Goal: Transaction & Acquisition: Book appointment/travel/reservation

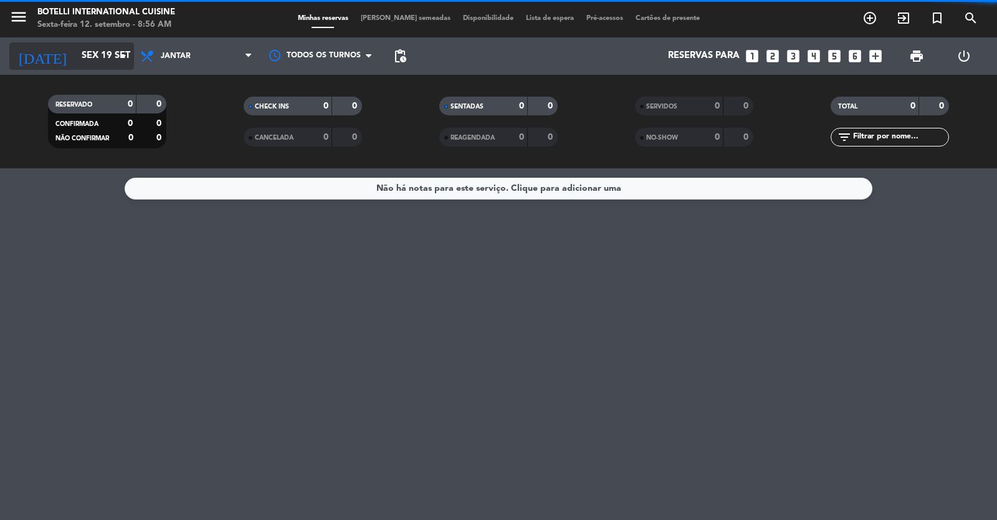
click at [116, 63] on icon "arrow_drop_down" at bounding box center [123, 56] width 15 height 15
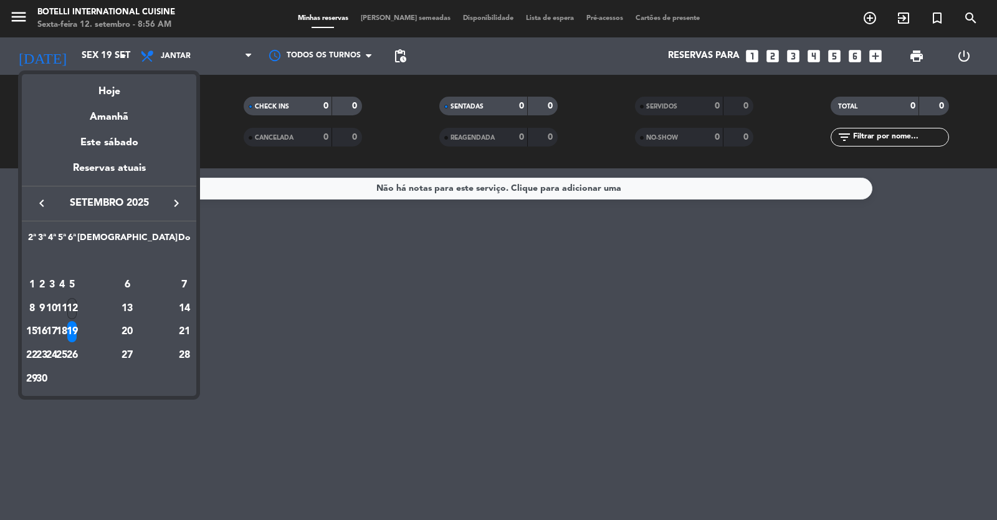
click at [77, 299] on div "12" at bounding box center [71, 308] width 9 height 21
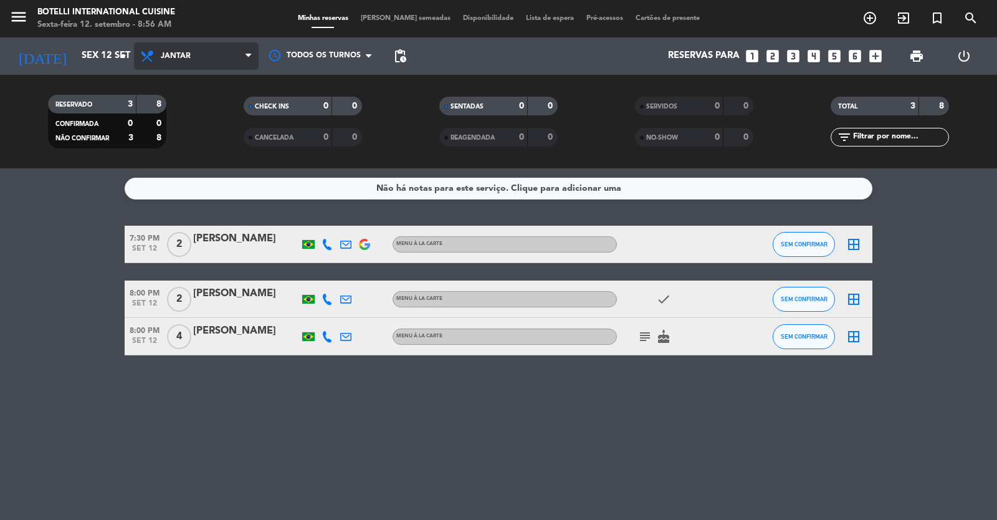
click at [195, 48] on span "Jantar" at bounding box center [196, 55] width 125 height 27
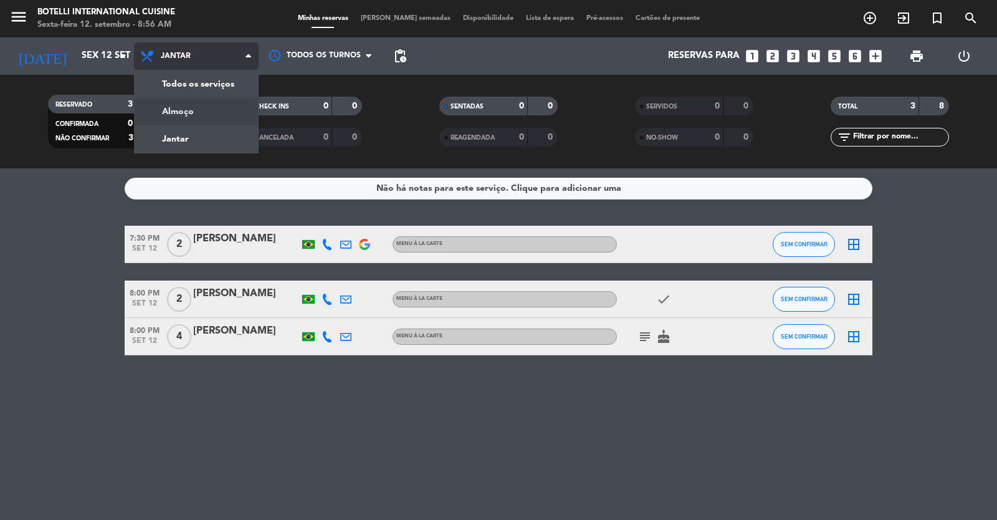
click at [180, 117] on div "menu Botelli International Cuisine Sexta-feira 12. setembro - 8:56 AM Minhas re…" at bounding box center [498, 84] width 997 height 168
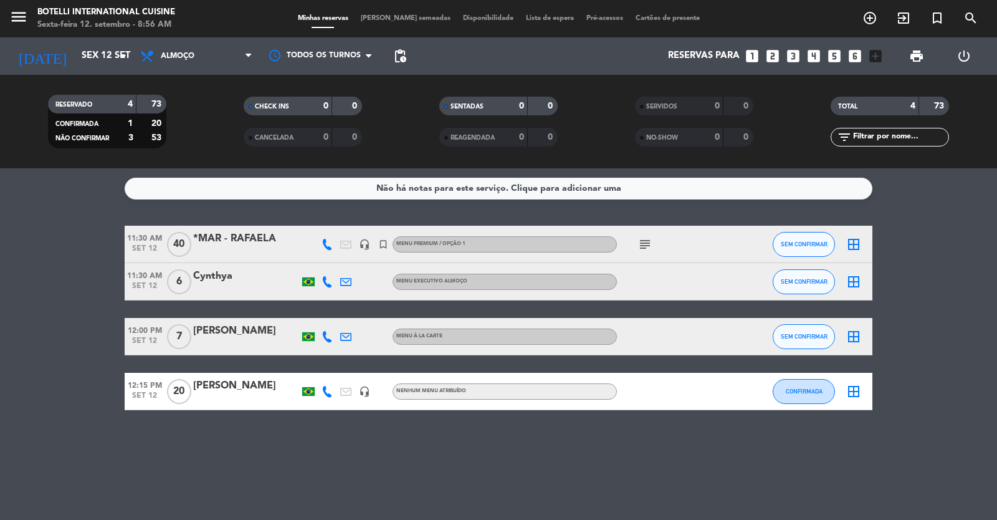
click at [274, 247] on div "*MAR - RAFAELA" at bounding box center [246, 239] width 106 height 16
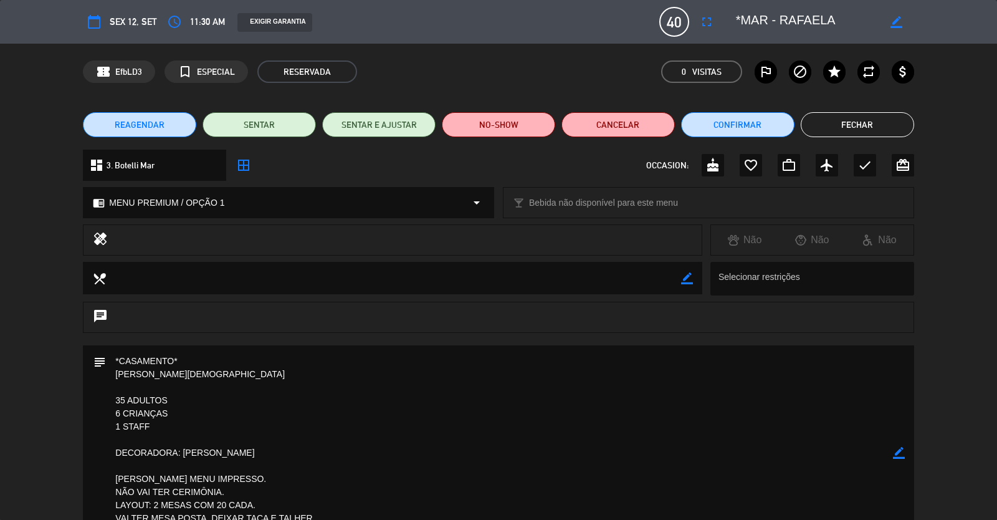
click at [644, 117] on button "Fechar" at bounding box center [857, 124] width 113 height 25
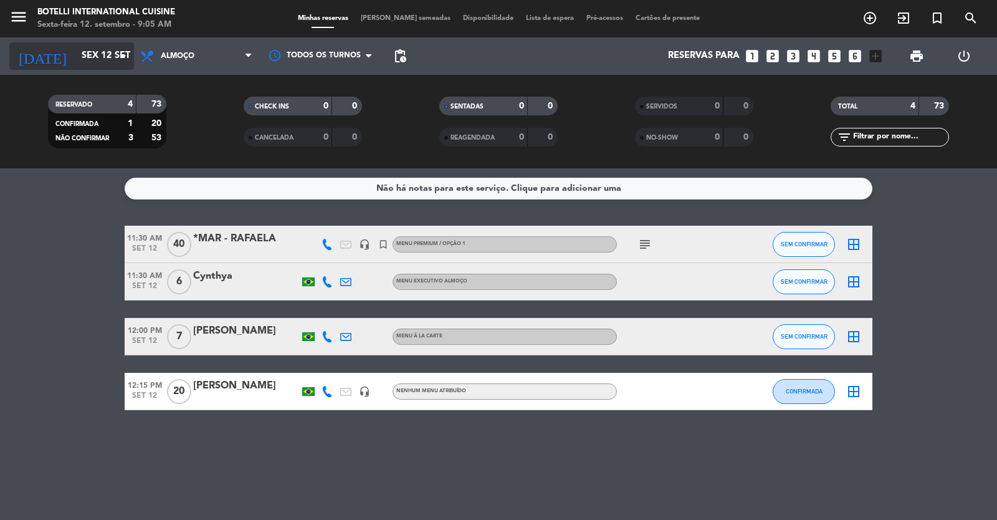
click at [114, 57] on input "Sex 12 set" at bounding box center [135, 56] width 120 height 24
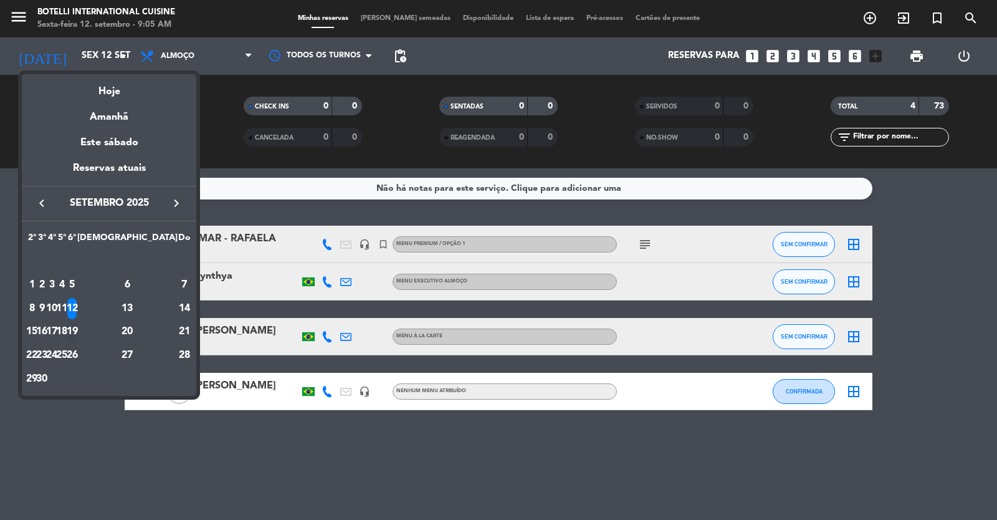
click at [77, 323] on div "19" at bounding box center [71, 331] width 9 height 21
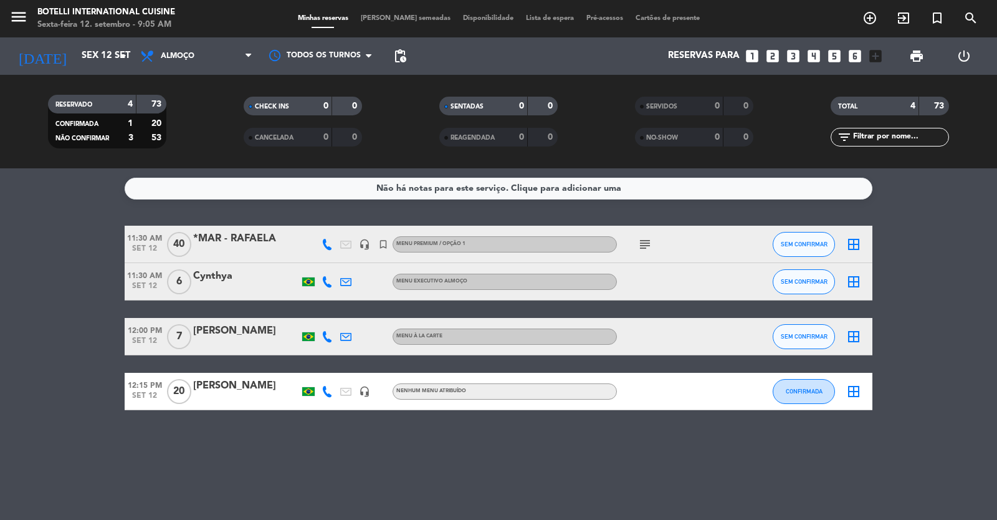
type input "Sex 19 set"
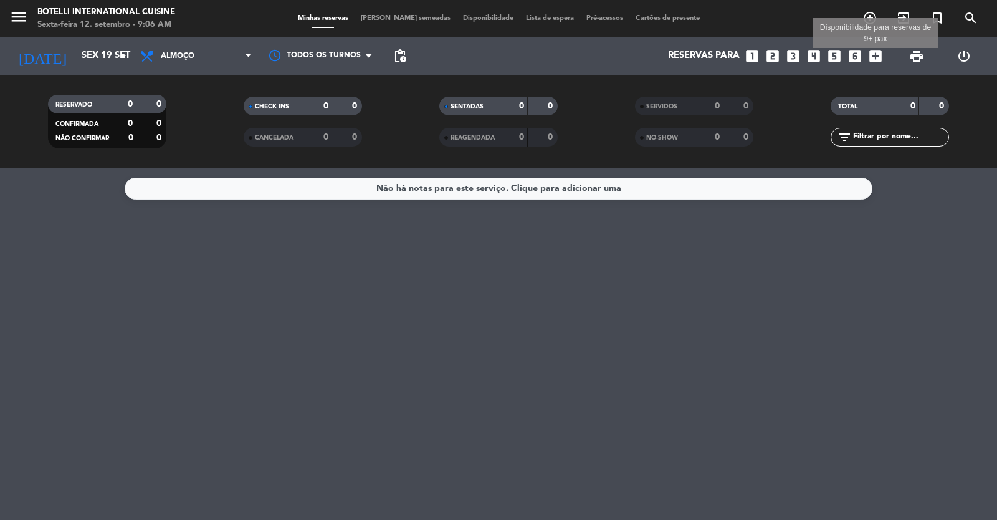
click at [644, 60] on icon "add_box" at bounding box center [876, 56] width 16 height 16
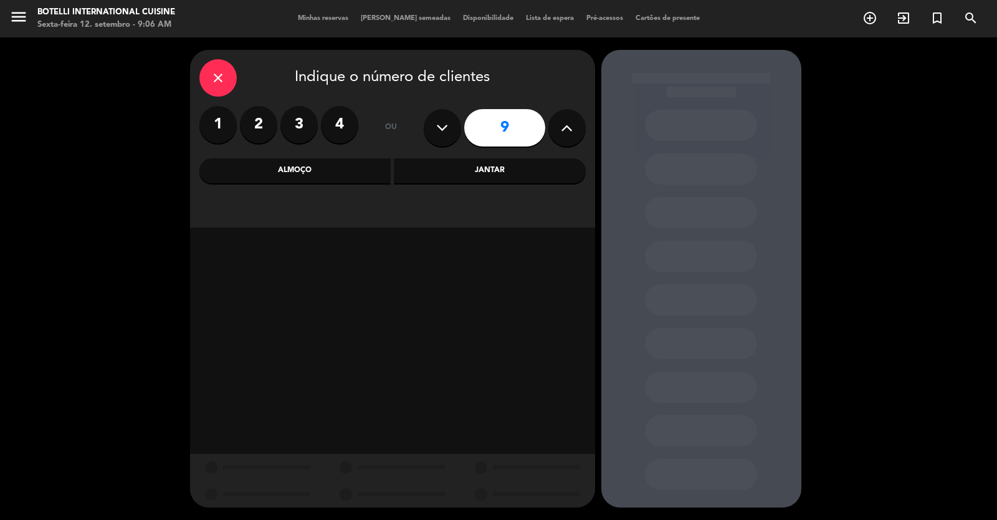
click at [570, 131] on icon at bounding box center [567, 127] width 12 height 19
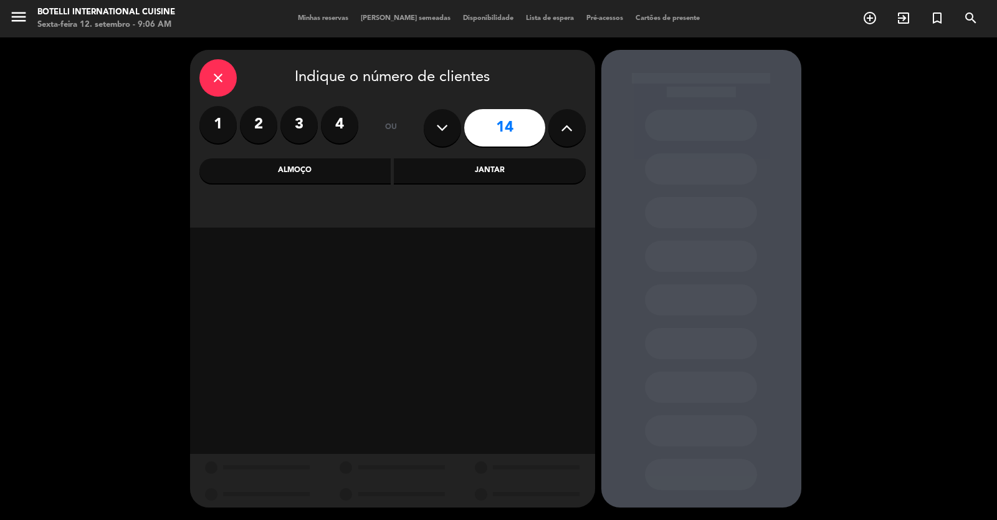
click at [570, 131] on icon at bounding box center [567, 127] width 12 height 19
type input "15"
click at [339, 173] on div "Almoço" at bounding box center [295, 170] width 192 height 25
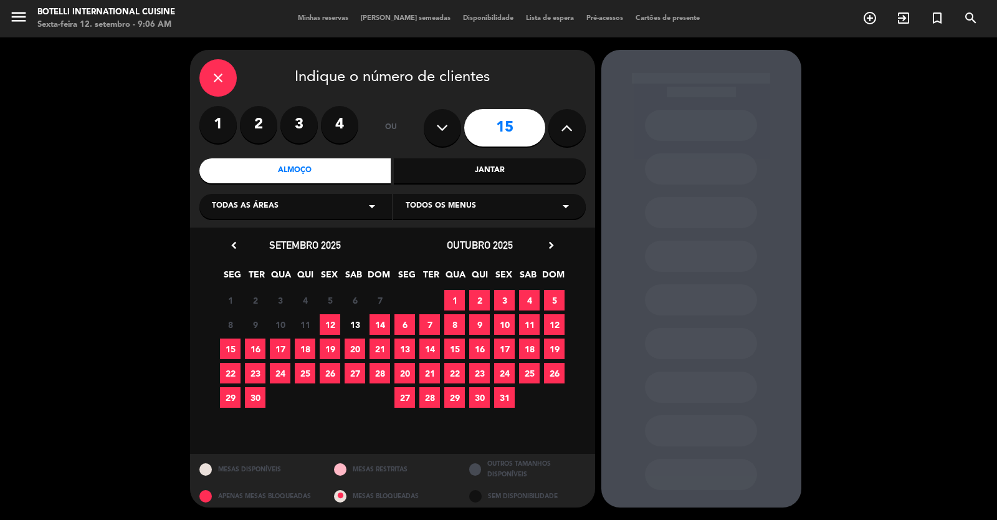
click at [334, 344] on span "19" at bounding box center [330, 348] width 21 height 21
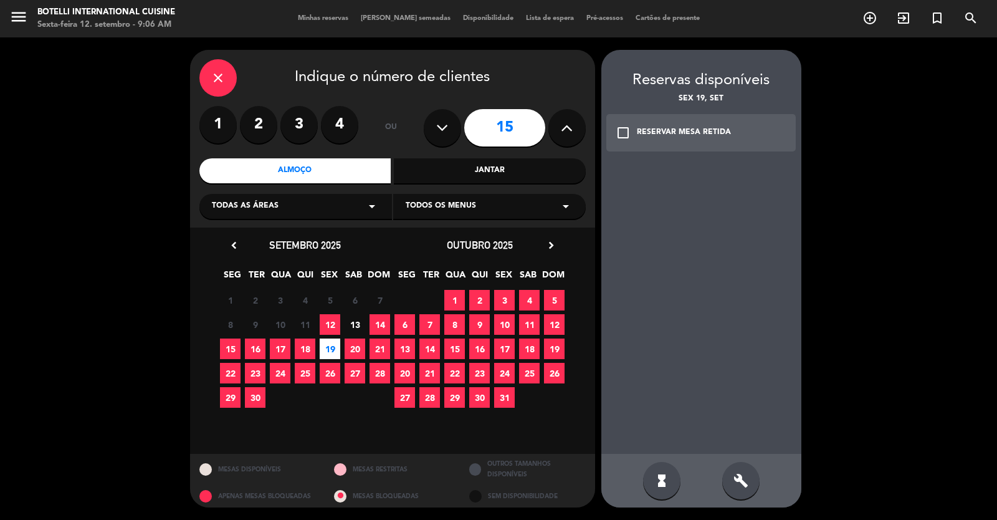
click at [625, 127] on icon "check_box_outline_blank" at bounding box center [623, 132] width 15 height 15
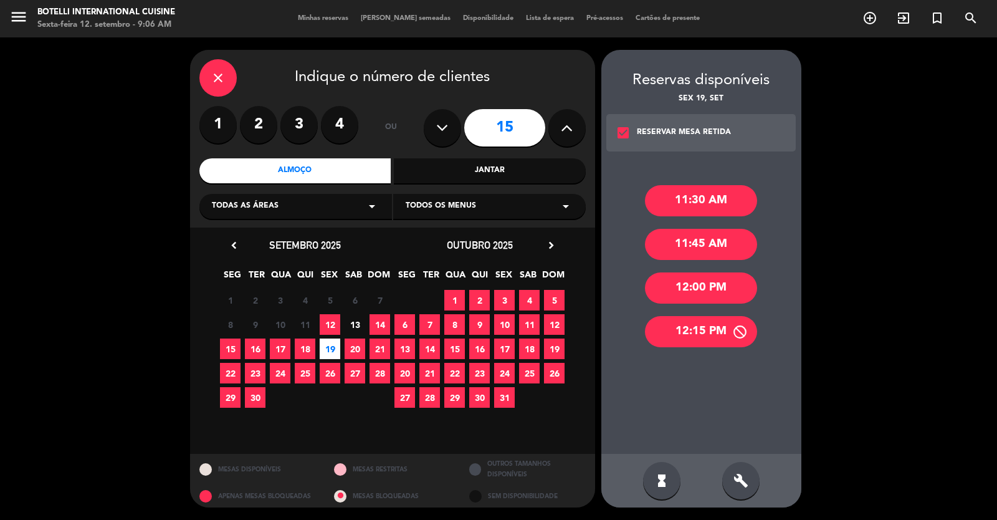
click at [644, 333] on div "12:15 PM" at bounding box center [701, 331] width 112 height 31
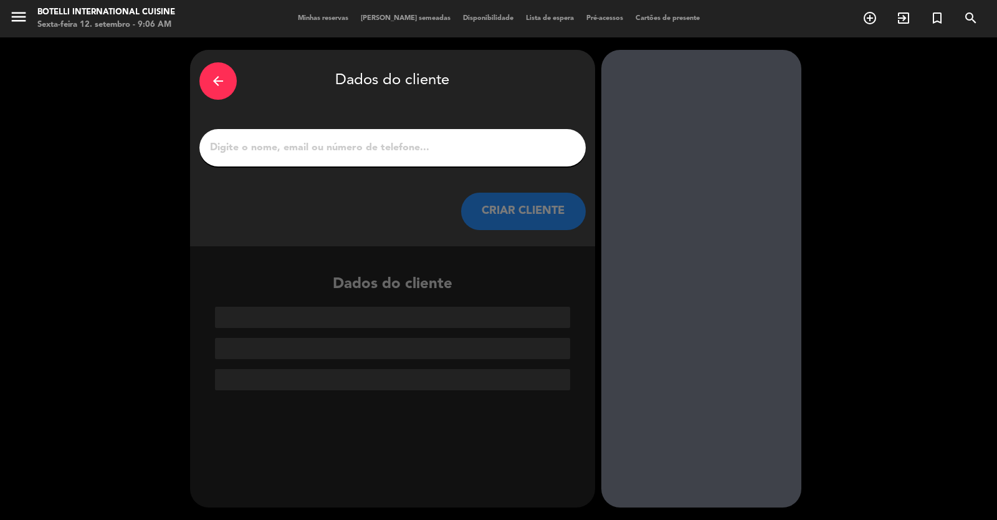
click at [341, 145] on input "1" at bounding box center [393, 147] width 368 height 17
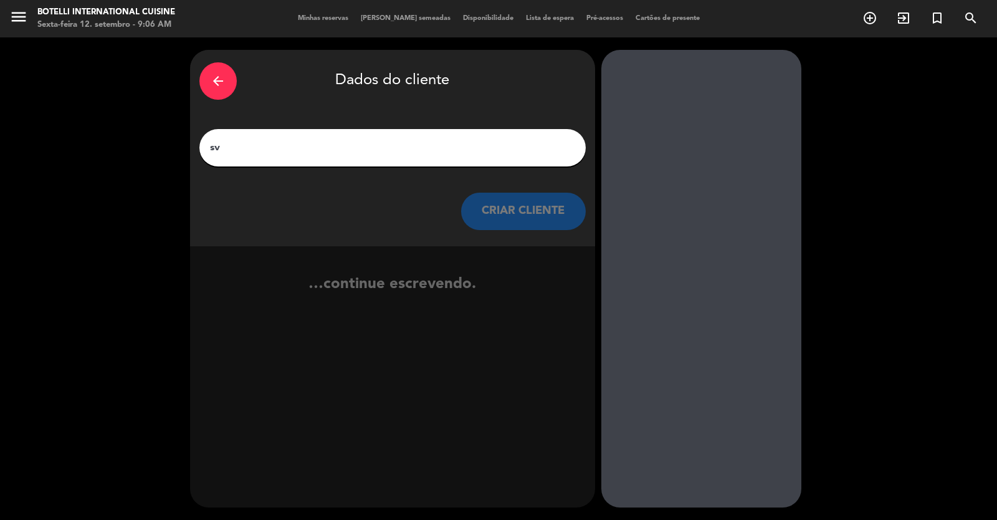
type input "s"
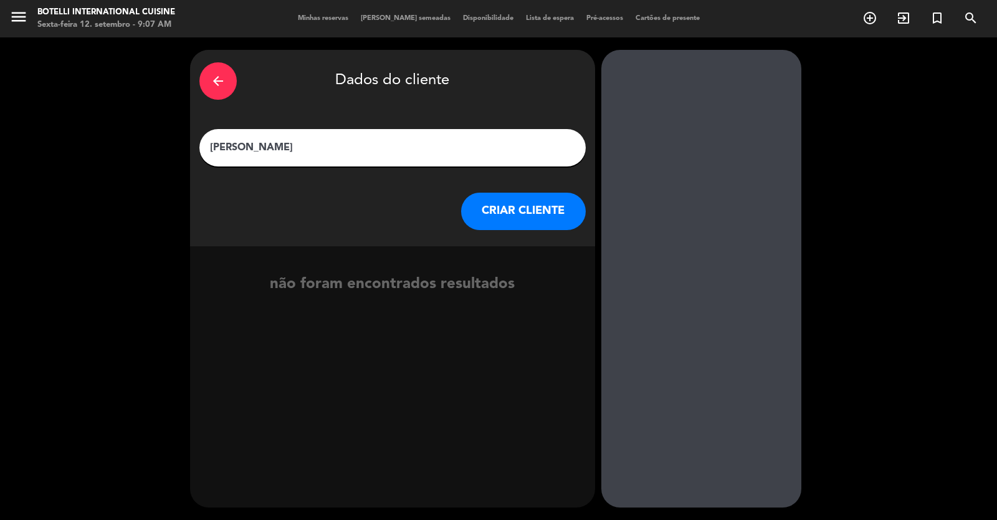
type input "[PERSON_NAME]"
click at [502, 209] on button "CRIAR CLIENTE" at bounding box center [523, 211] width 125 height 37
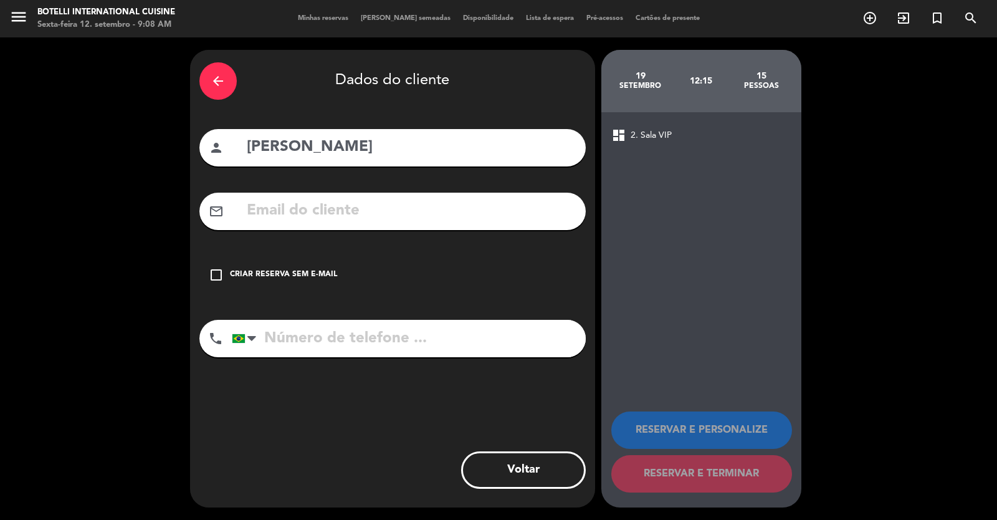
click at [294, 337] on input "tel" at bounding box center [409, 338] width 354 height 37
type input "62999039356"
click at [218, 271] on icon "check_box_outline_blank" at bounding box center [216, 274] width 15 height 15
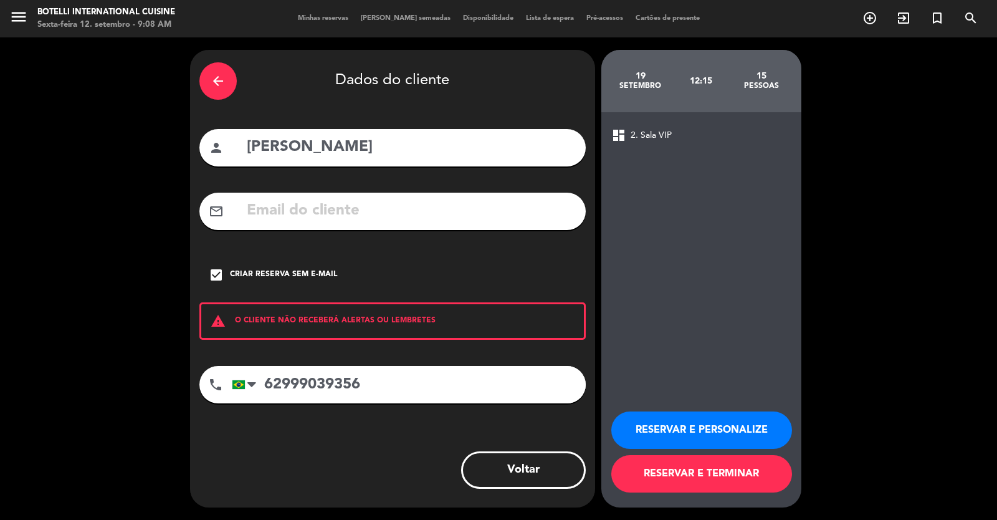
click at [644, 471] on button "RESERVAR E TERMINAR" at bounding box center [702, 473] width 181 height 37
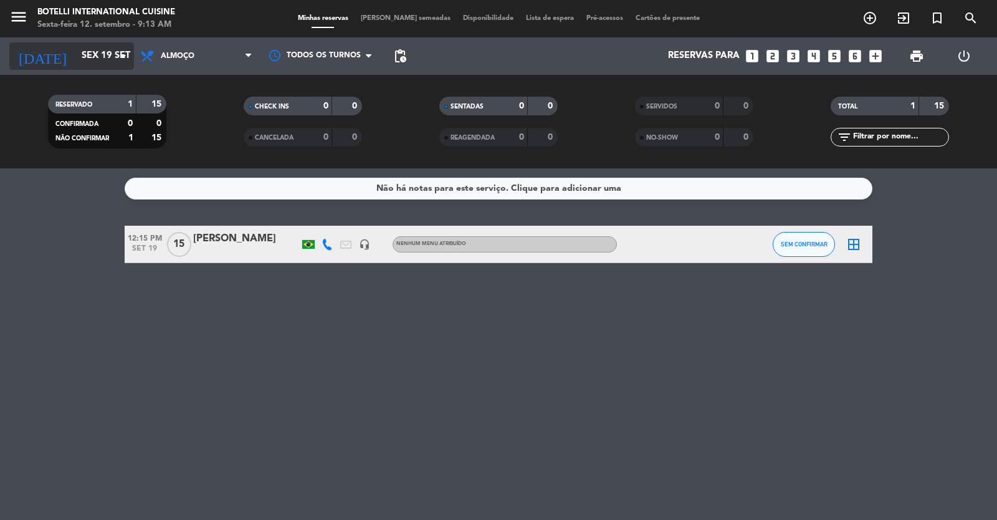
click at [92, 48] on input "Sex 19 set" at bounding box center [135, 56] width 120 height 24
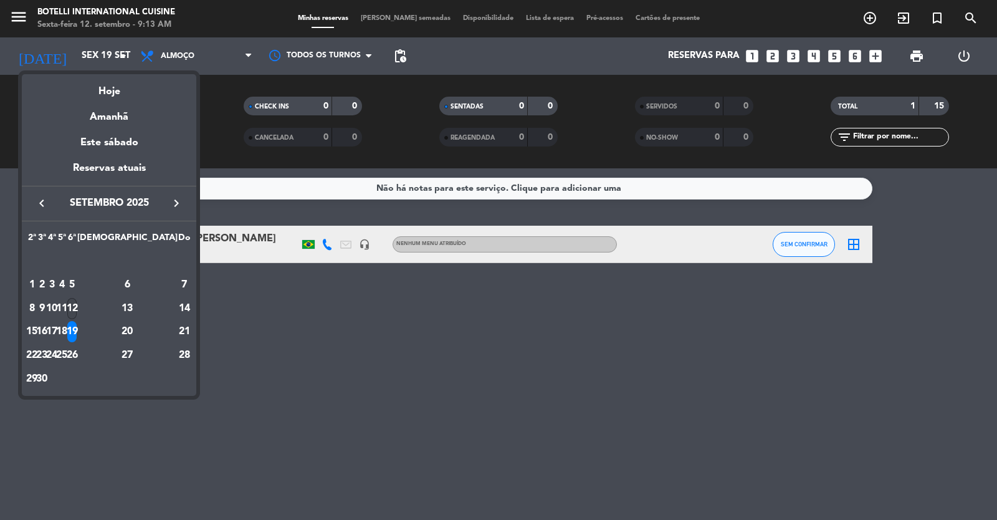
click at [77, 307] on div "12" at bounding box center [71, 308] width 9 height 21
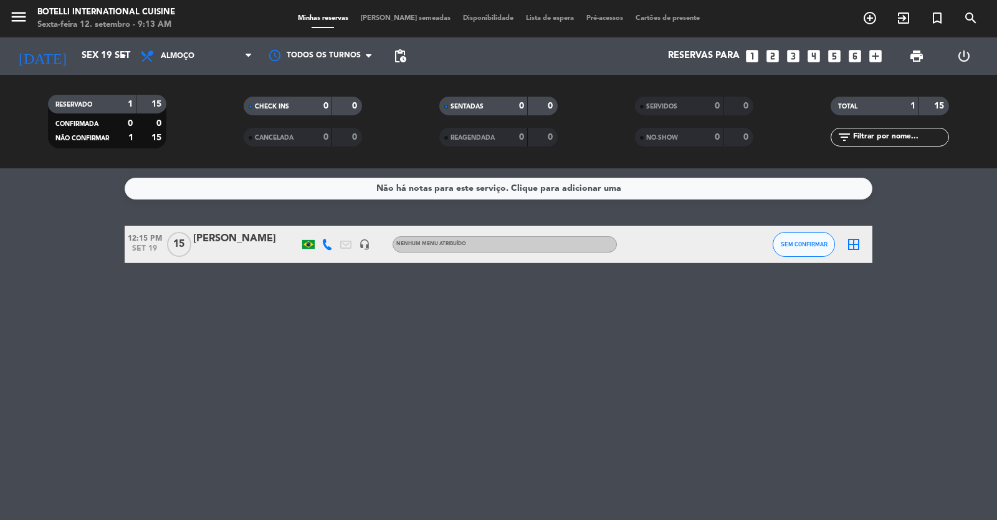
type input "Sex 12 set"
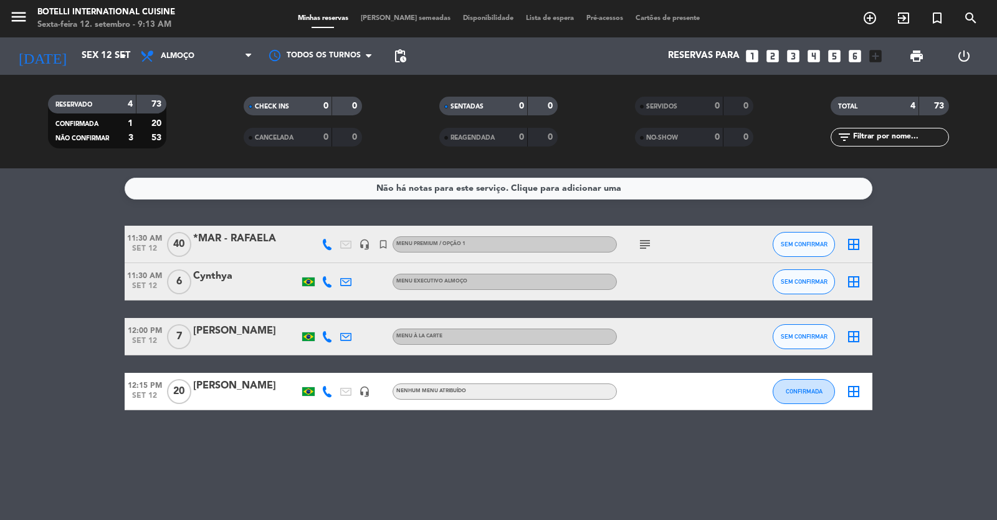
click at [254, 244] on div "*MAR - RAFAELA" at bounding box center [246, 239] width 106 height 16
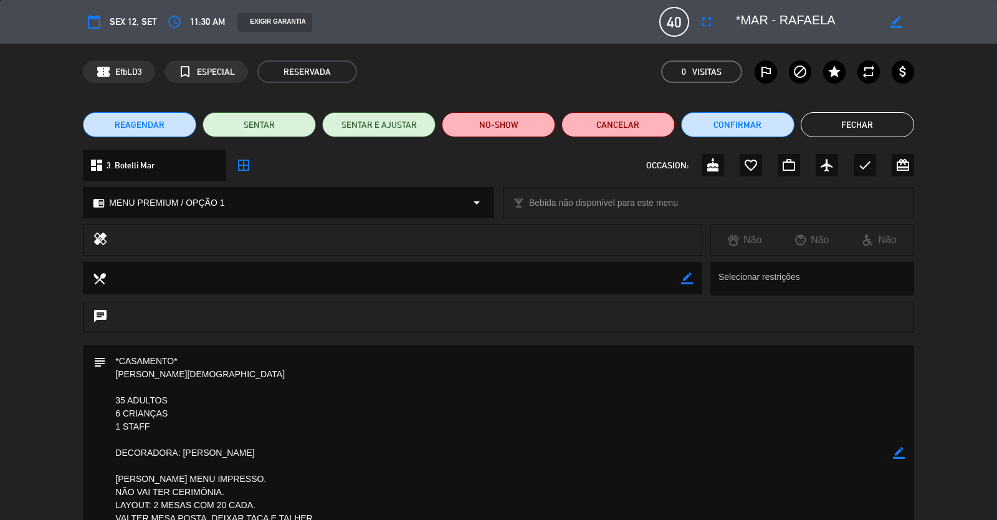
click at [644, 113] on button "Fechar" at bounding box center [857, 124] width 113 height 25
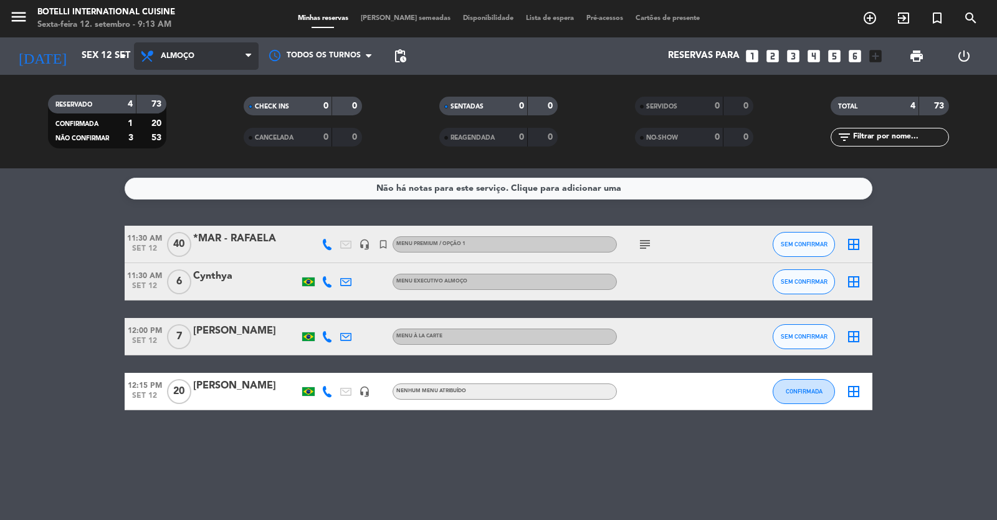
click at [241, 48] on span "Almoço" at bounding box center [196, 55] width 125 height 27
click at [194, 137] on div "menu Botelli International Cuisine Sexta-feira 12. setembro - 9:13 AM Minhas re…" at bounding box center [498, 84] width 997 height 168
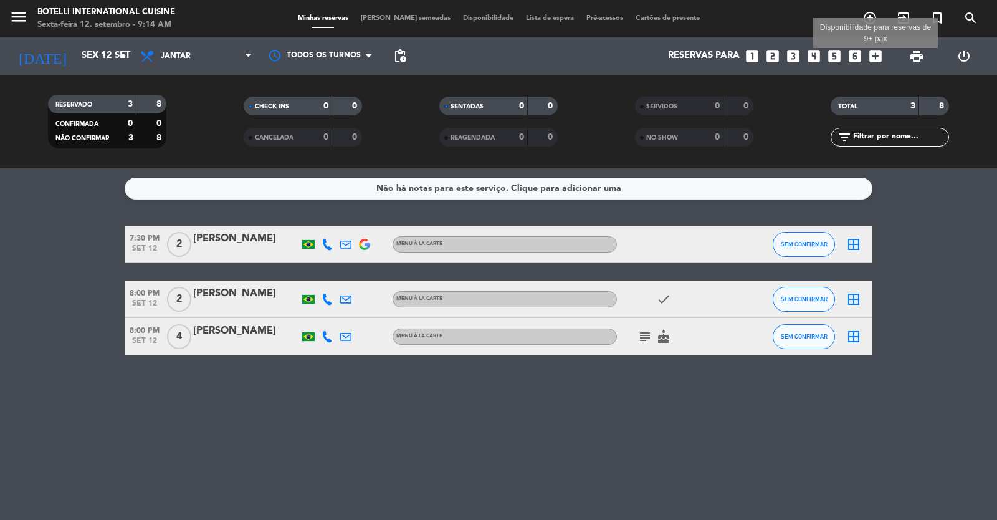
click at [644, 55] on icon "add_box" at bounding box center [876, 56] width 16 height 16
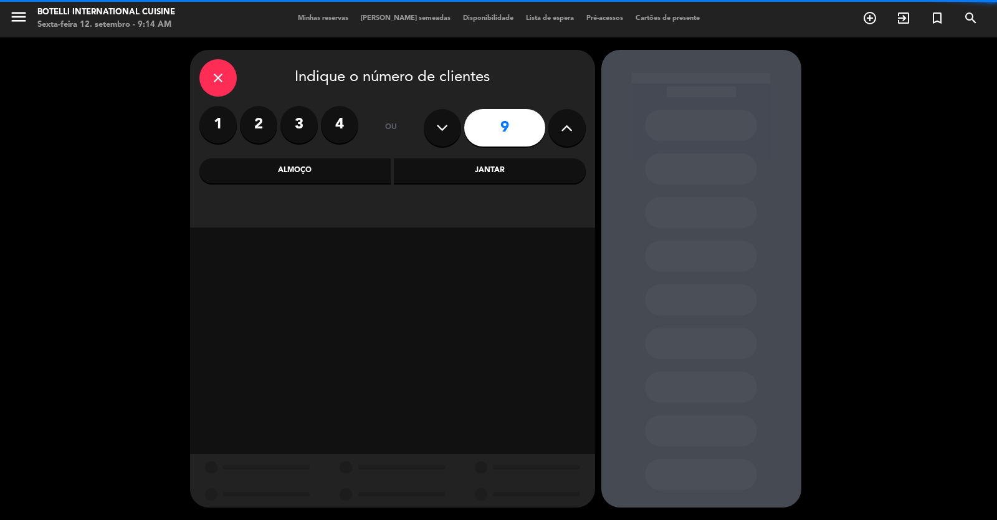
click at [574, 127] on button at bounding box center [567, 127] width 37 height 37
type input "11"
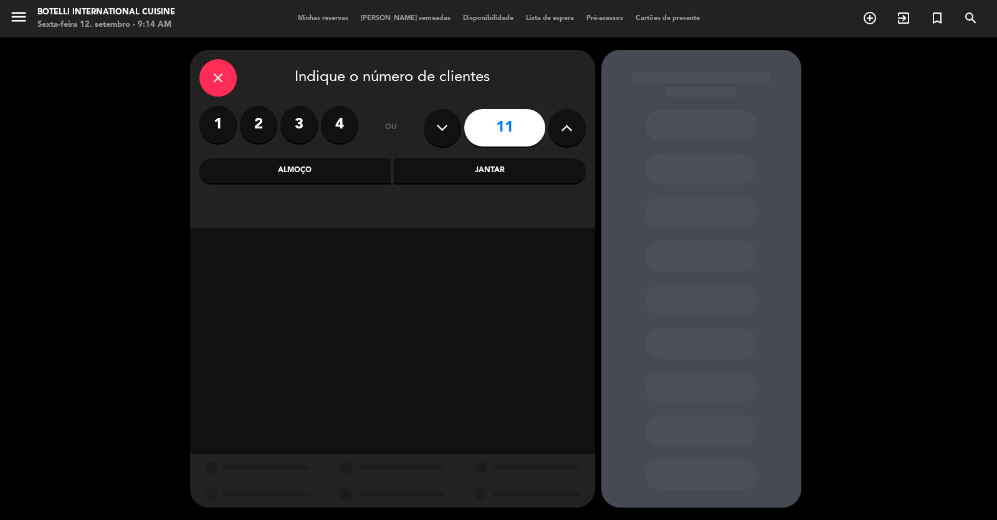
click at [468, 172] on div "Jantar" at bounding box center [490, 170] width 192 height 25
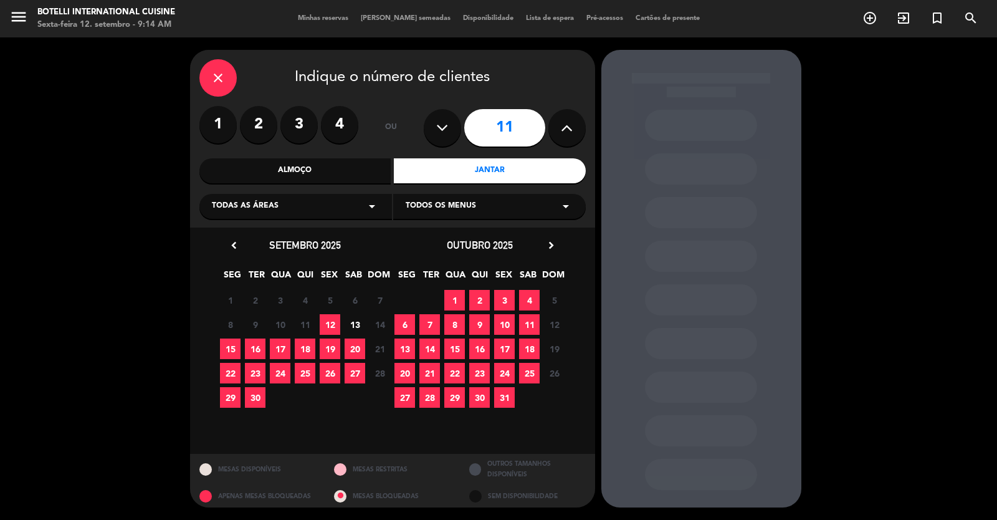
click at [366, 207] on icon "arrow_drop_down" at bounding box center [372, 206] width 15 height 15
click at [220, 80] on icon "close" at bounding box center [218, 77] width 15 height 15
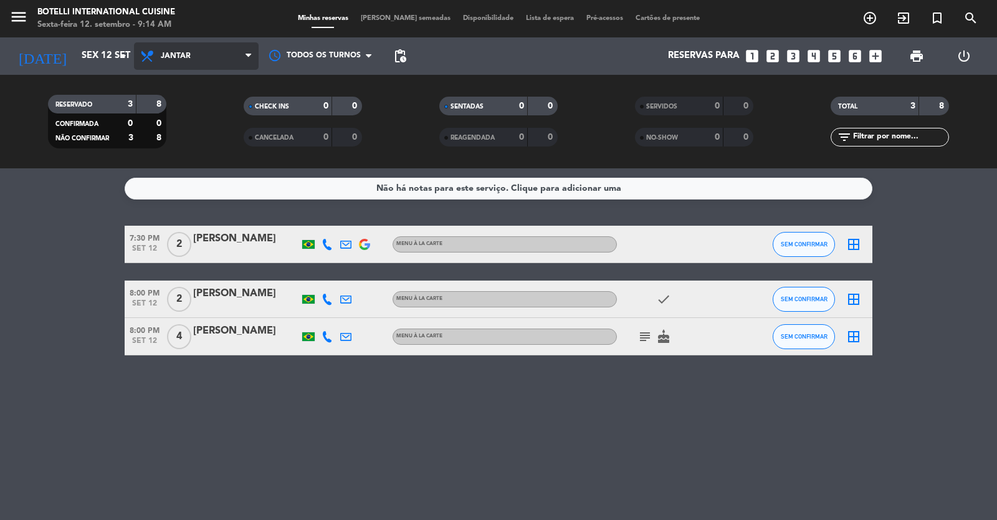
click at [181, 55] on span "Jantar" at bounding box center [176, 56] width 30 height 9
click at [186, 112] on div "menu Botelli International Cuisine Sexta-feira 12. setembro - 9:14 AM Minhas re…" at bounding box center [498, 84] width 997 height 168
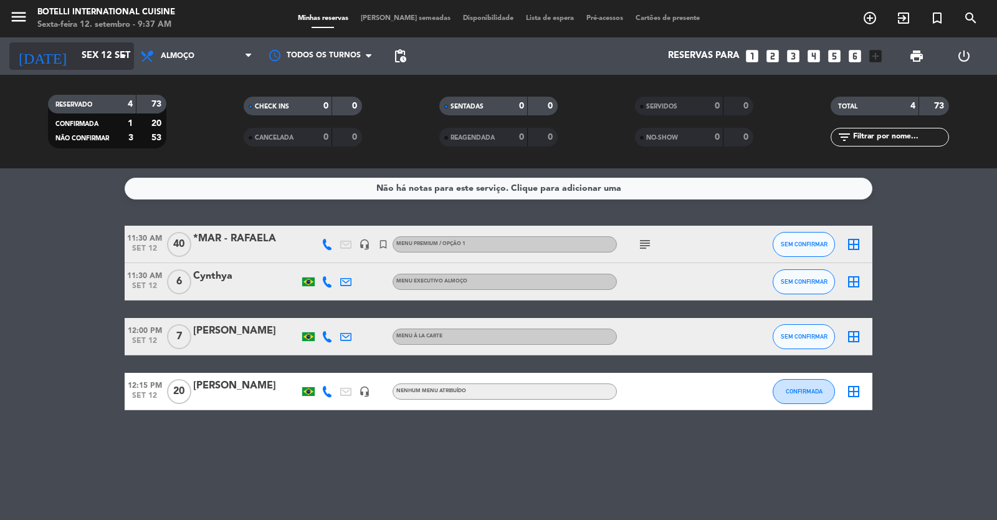
click at [108, 54] on input "Sex 12 set" at bounding box center [135, 56] width 120 height 24
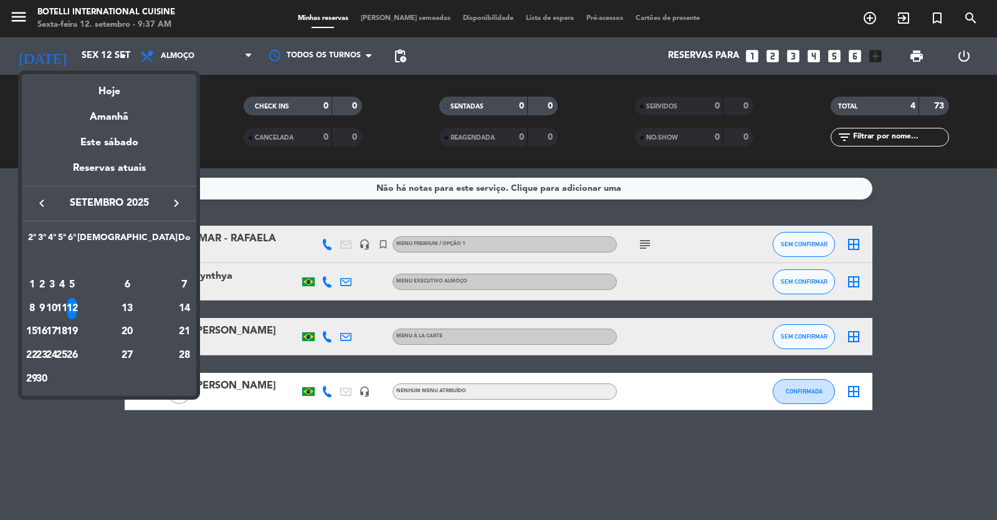
click at [67, 332] on div "18" at bounding box center [61, 331] width 9 height 21
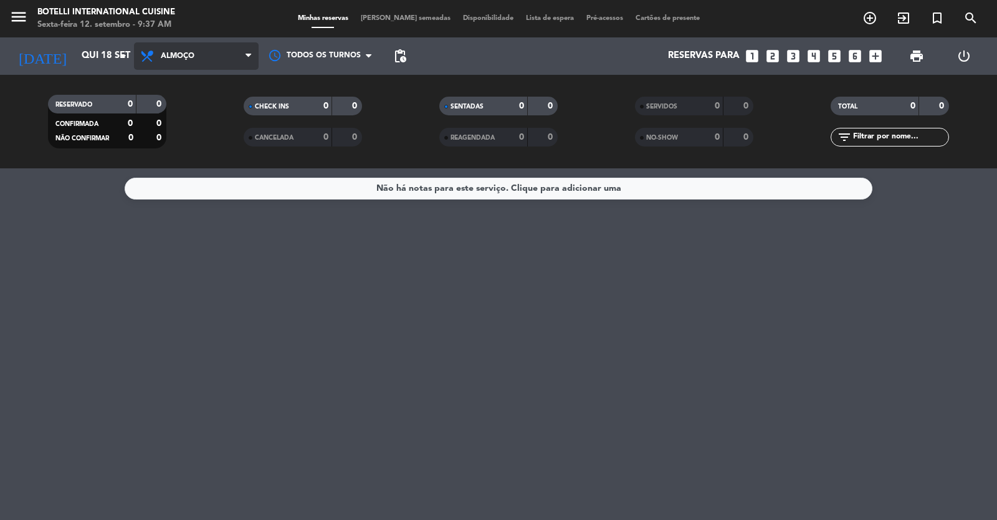
click at [212, 63] on span "Almoço" at bounding box center [196, 55] width 125 height 27
click at [210, 144] on div "menu Botelli International Cuisine Sexta-feira 12. setembro - 9:37 AM Minhas re…" at bounding box center [498, 84] width 997 height 168
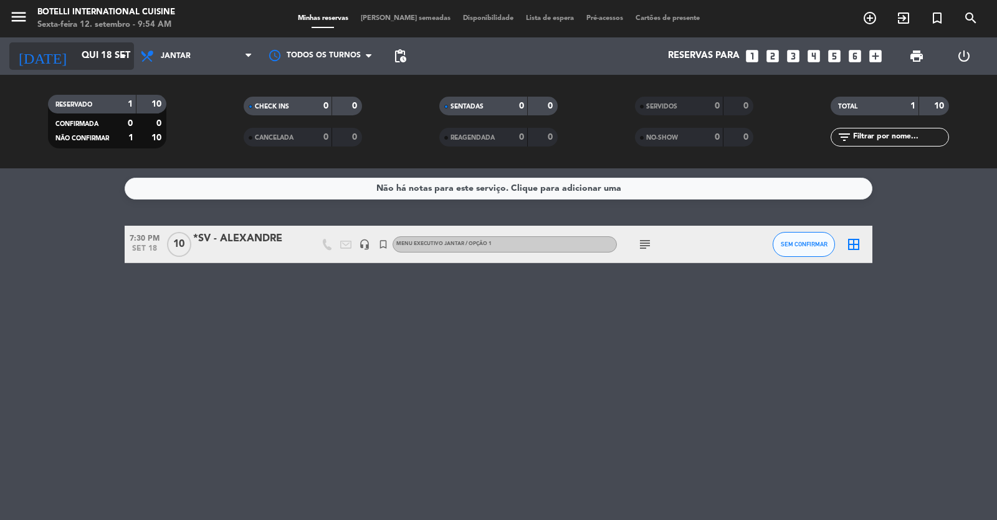
click at [89, 54] on input "Qui 18 set" at bounding box center [135, 56] width 120 height 24
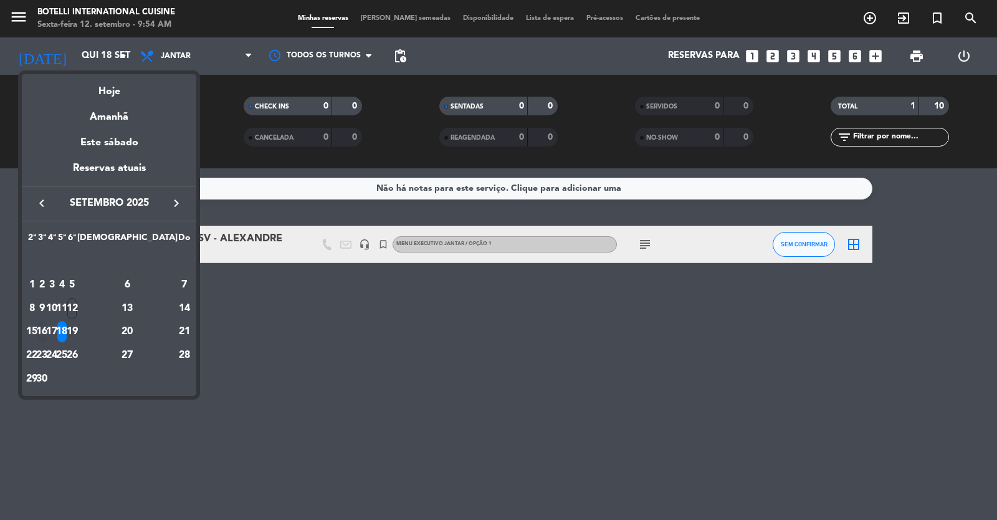
click at [47, 329] on div "16" at bounding box center [41, 331] width 9 height 21
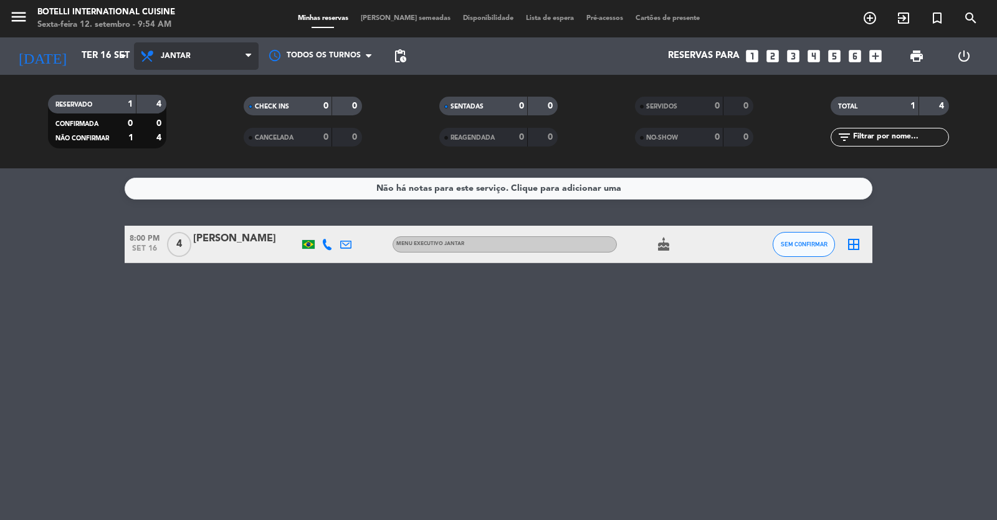
click at [199, 59] on span "Jantar" at bounding box center [196, 55] width 125 height 27
click at [197, 113] on div "menu Botelli International Cuisine Sexta-feira 12. setembro - 9:54 AM Minhas re…" at bounding box center [498, 84] width 997 height 168
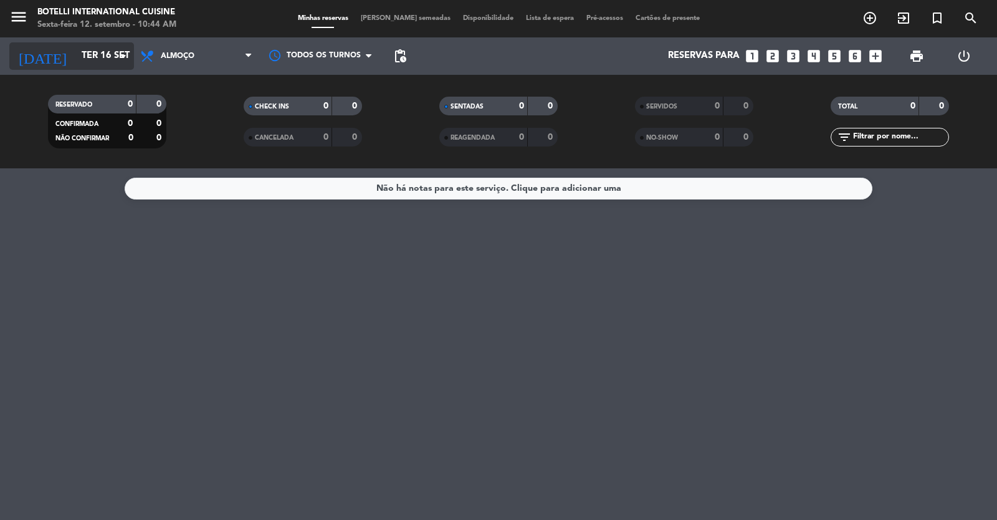
click at [75, 59] on input "Ter 16 set" at bounding box center [135, 56] width 120 height 24
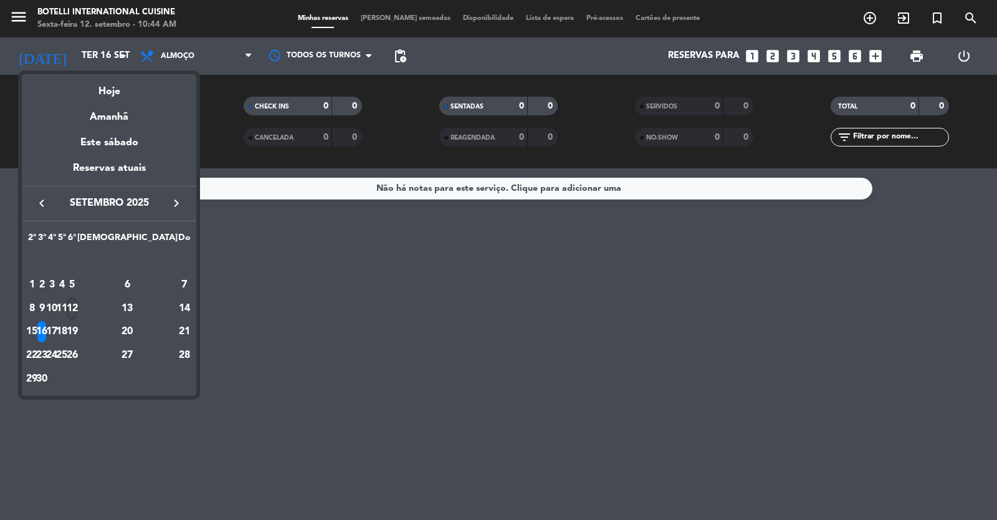
click at [77, 310] on div "12" at bounding box center [71, 308] width 9 height 21
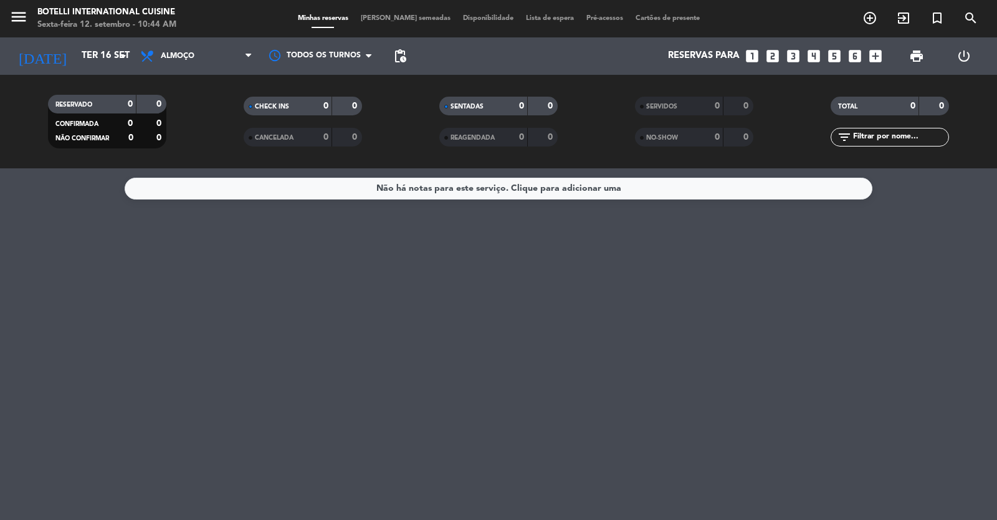
type input "Sex 12 set"
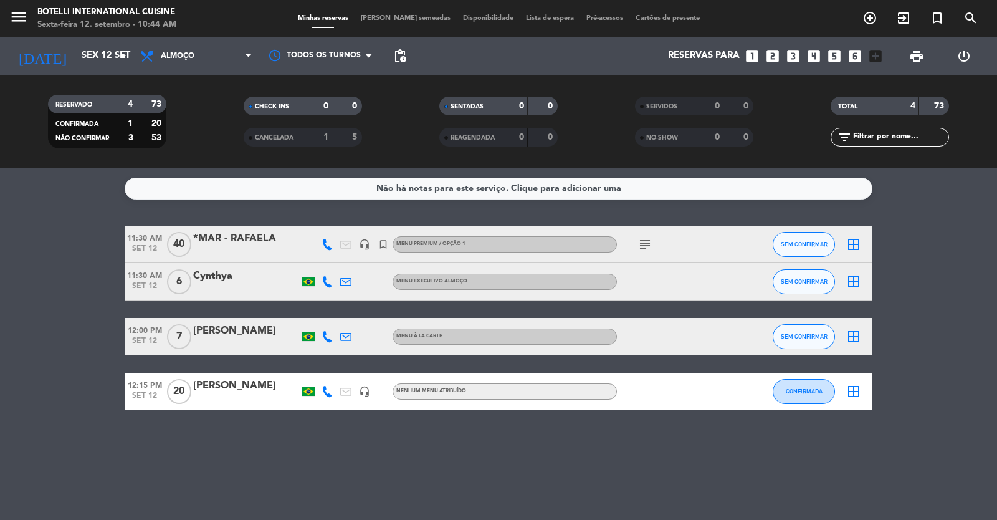
click at [644, 56] on icon "looks_two" at bounding box center [773, 56] width 16 height 16
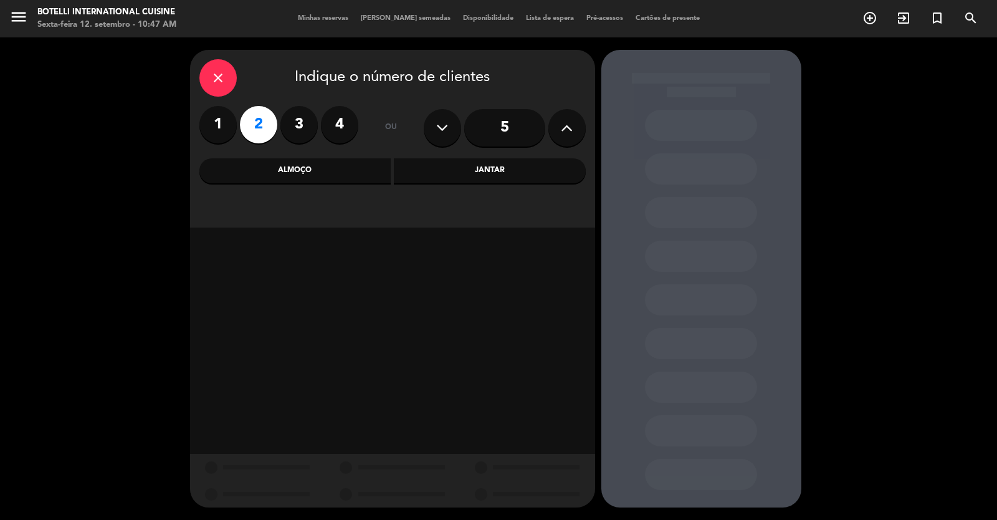
click at [497, 168] on div "Jantar" at bounding box center [490, 170] width 192 height 25
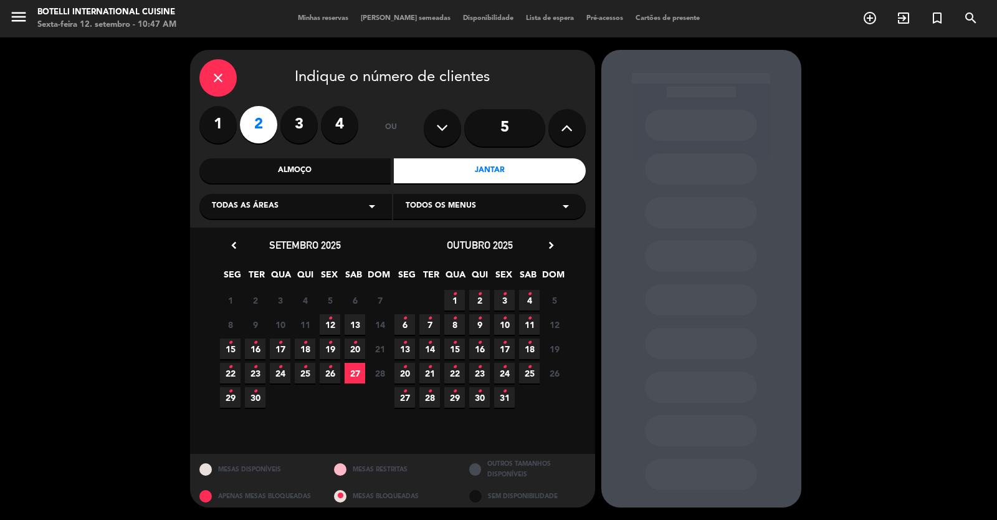
click at [332, 323] on icon "•" at bounding box center [330, 319] width 4 height 20
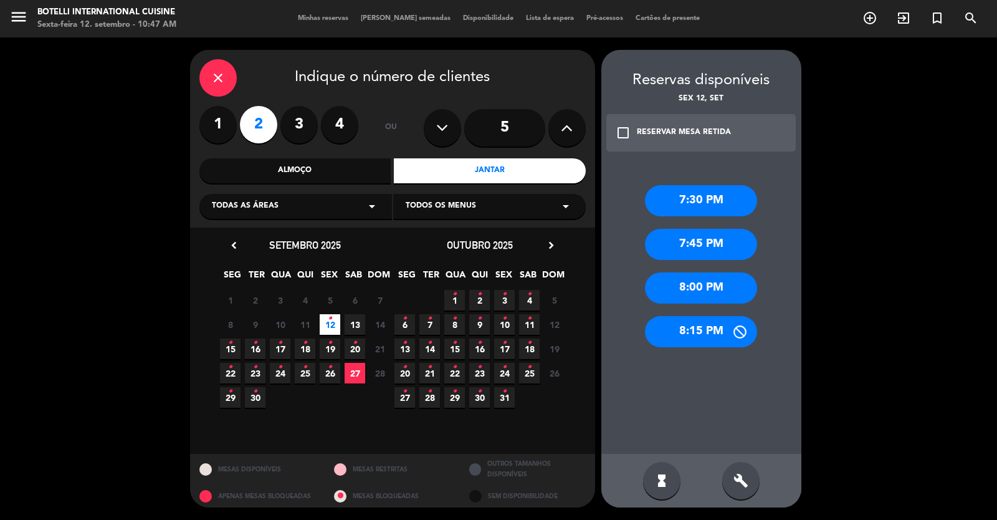
click at [644, 328] on div "8:15 PM" at bounding box center [701, 331] width 112 height 31
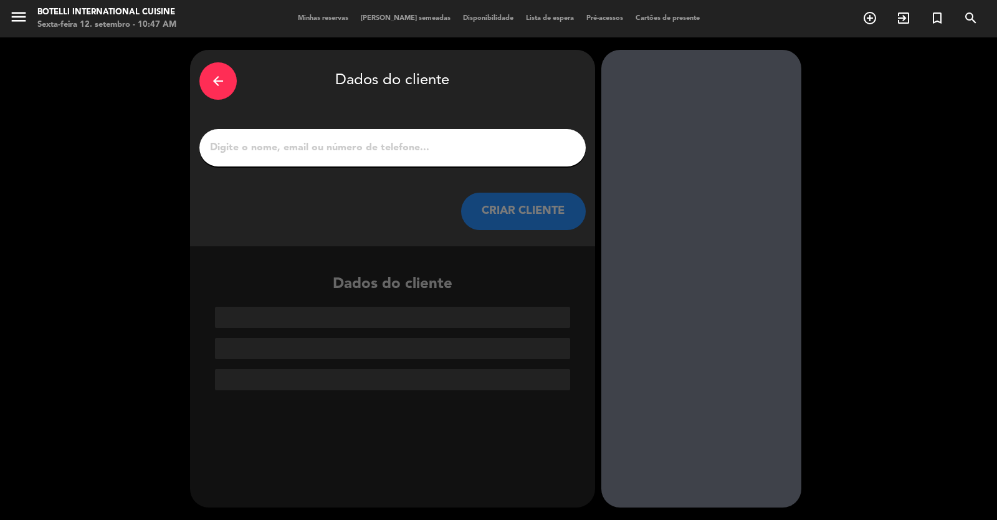
click at [373, 130] on div at bounding box center [392, 147] width 386 height 37
click at [373, 151] on input "1" at bounding box center [393, 147] width 368 height 17
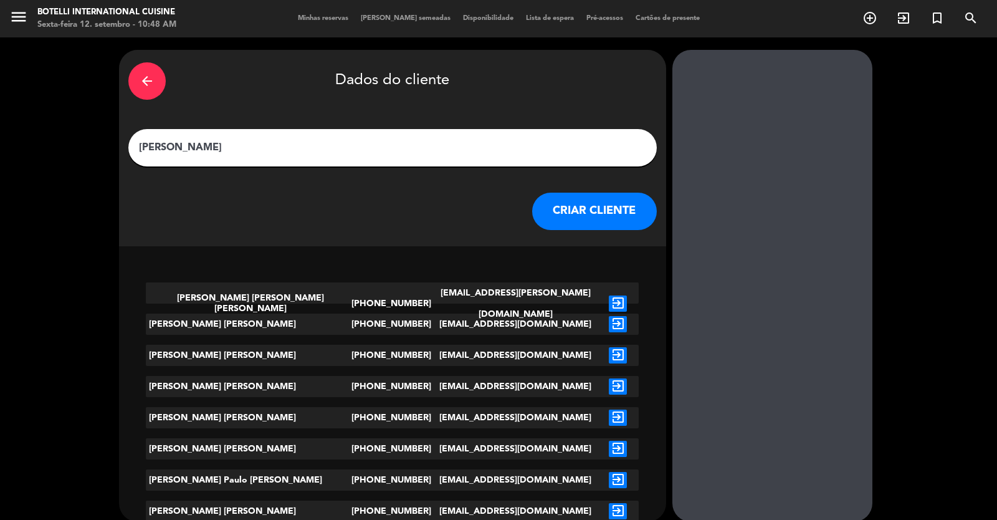
type input "[PERSON_NAME]"
click at [557, 212] on button "CRIAR CLIENTE" at bounding box center [594, 211] width 125 height 37
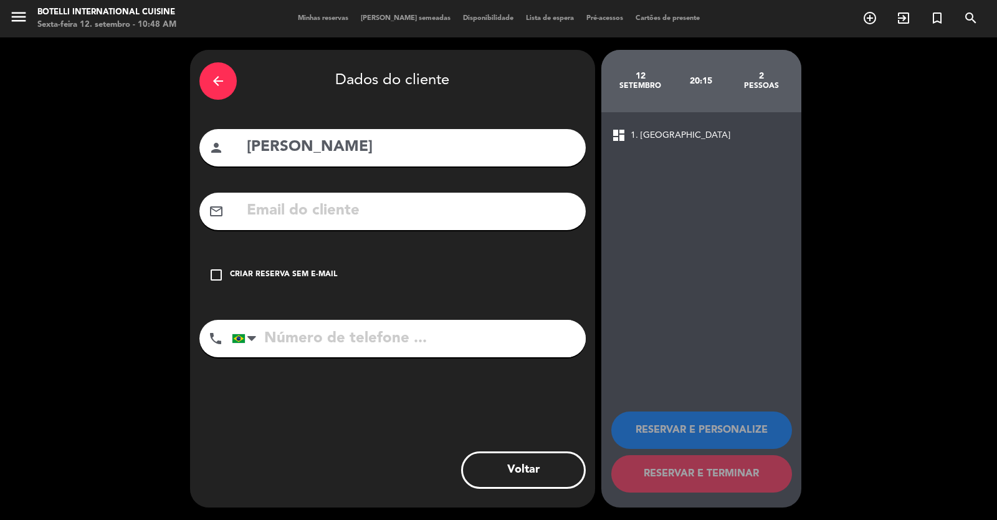
click at [221, 274] on icon "check_box_outline_blank" at bounding box center [216, 274] width 15 height 15
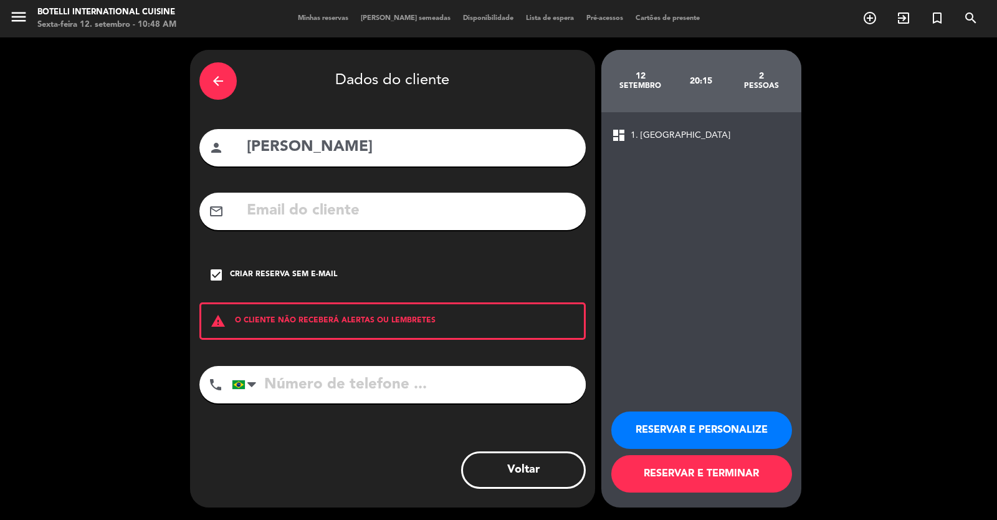
click at [315, 380] on input "tel" at bounding box center [409, 384] width 354 height 37
type input "62981317578"
click at [644, 474] on button "RESERVAR E TERMINAR" at bounding box center [702, 473] width 181 height 37
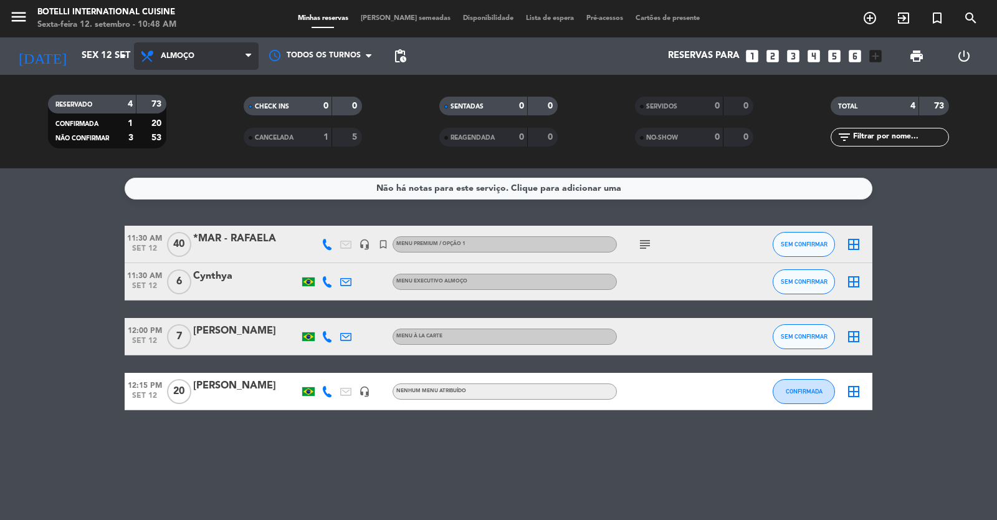
click at [218, 47] on span "Almoço" at bounding box center [196, 55] width 125 height 27
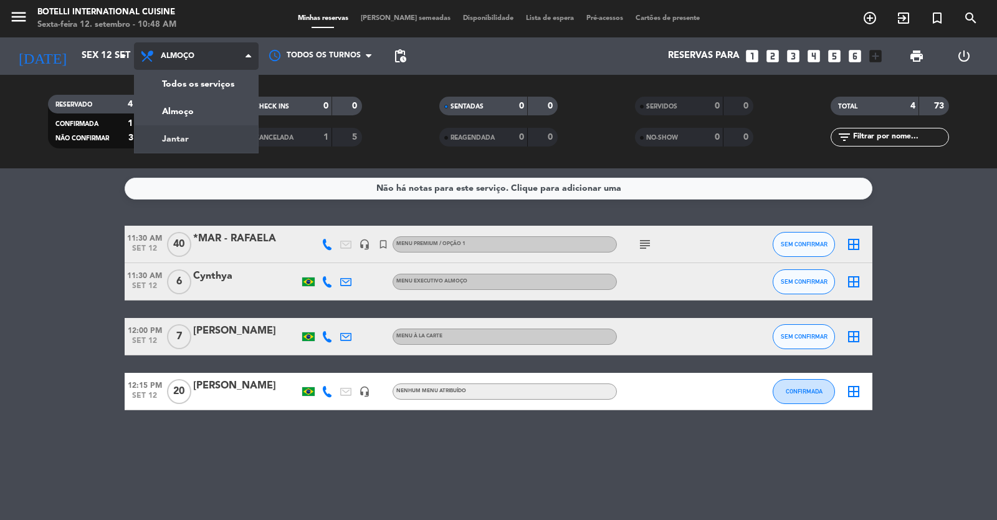
click at [218, 134] on div "menu Botelli International Cuisine Sexta-feira 12. setembro - 10:48 AM Minhas r…" at bounding box center [498, 84] width 997 height 168
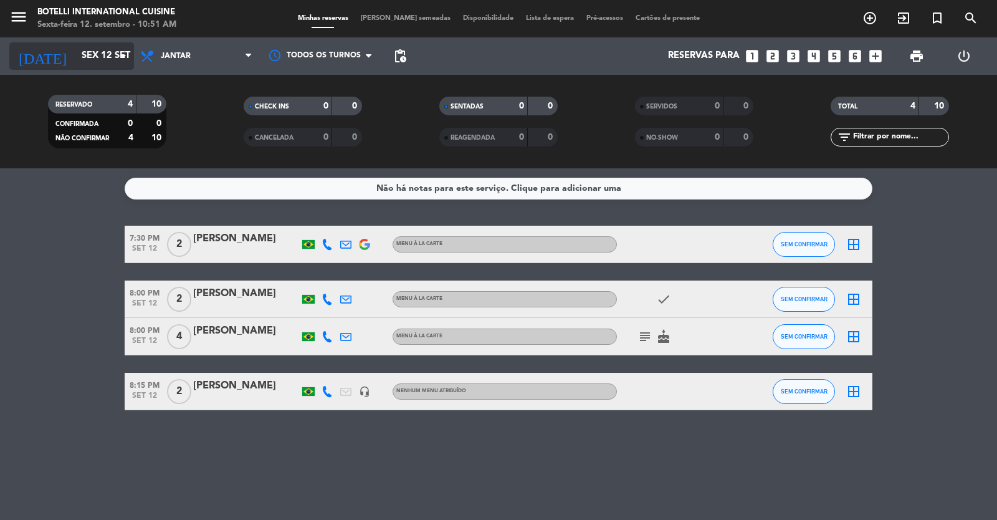
click at [94, 52] on input "Sex 12 set" at bounding box center [135, 56] width 120 height 24
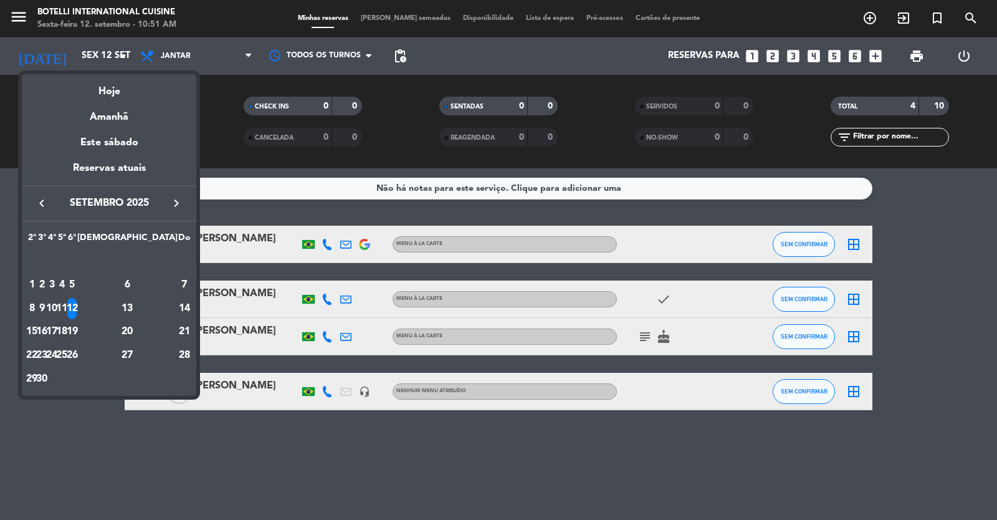
click at [67, 328] on div "18" at bounding box center [61, 331] width 9 height 21
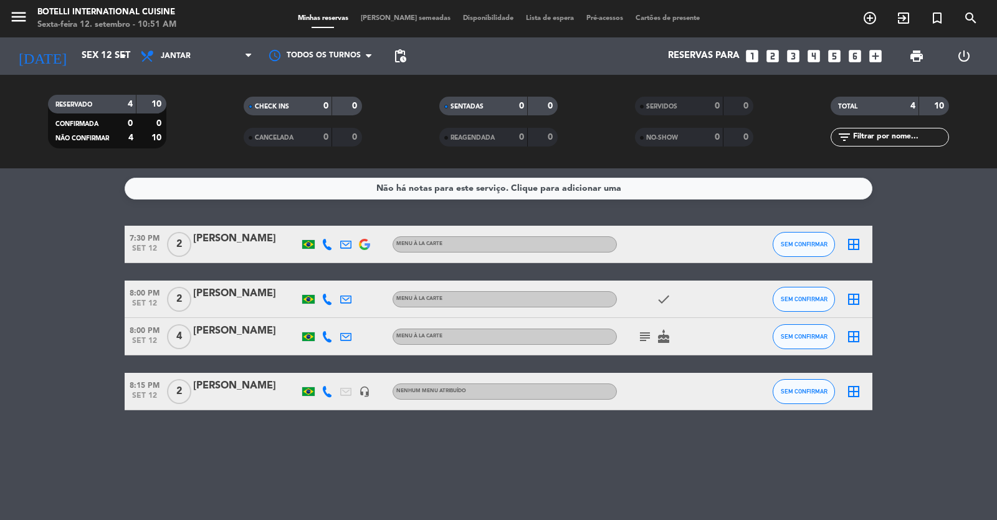
type input "Qui 18 set"
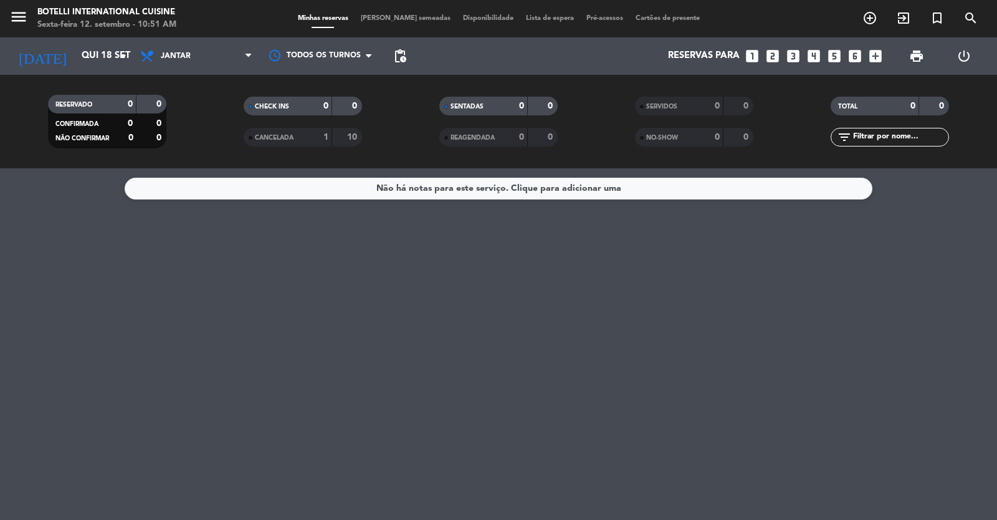
click at [236, 304] on div "Não há notas para este serviço. Clique para adicionar uma" at bounding box center [498, 344] width 997 height 352
click at [644, 55] on icon "add_box" at bounding box center [876, 56] width 16 height 16
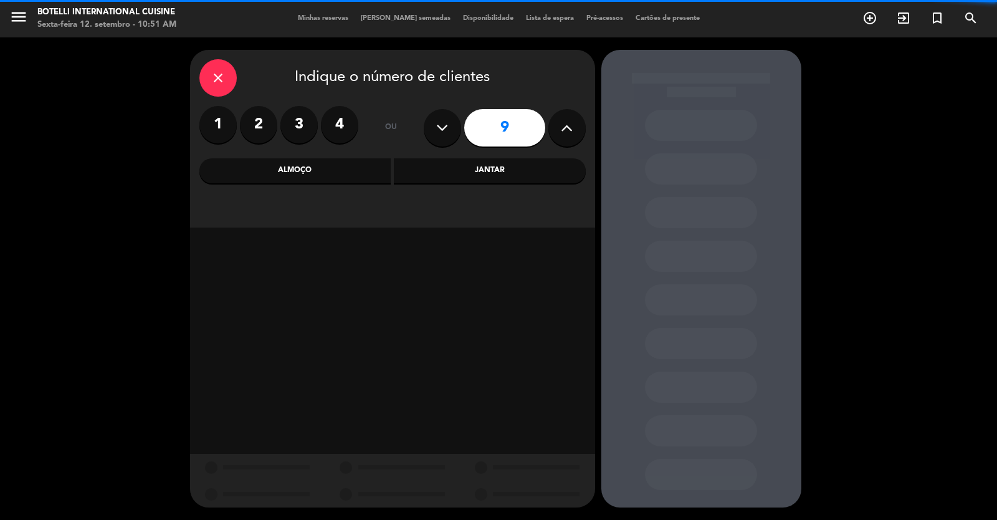
click at [566, 129] on icon at bounding box center [567, 127] width 12 height 19
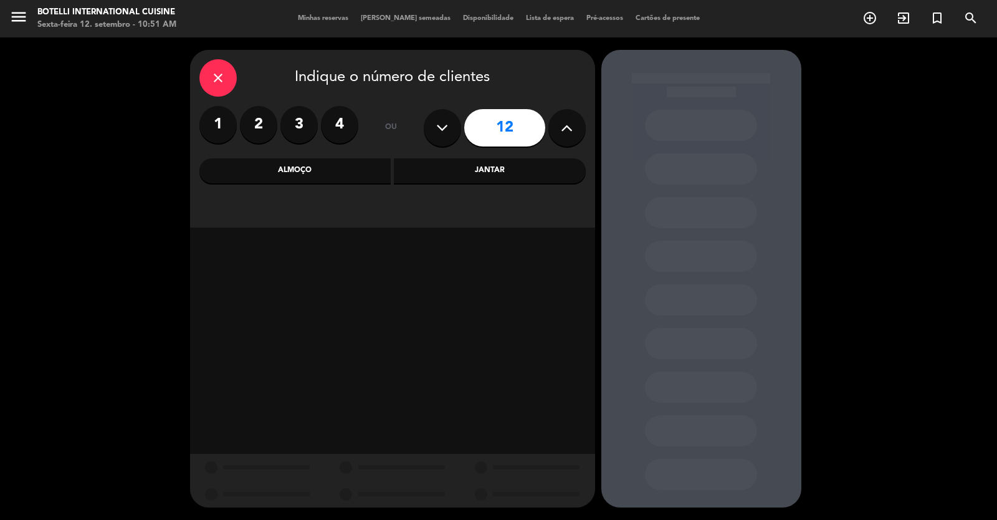
click at [566, 129] on icon at bounding box center [567, 127] width 12 height 19
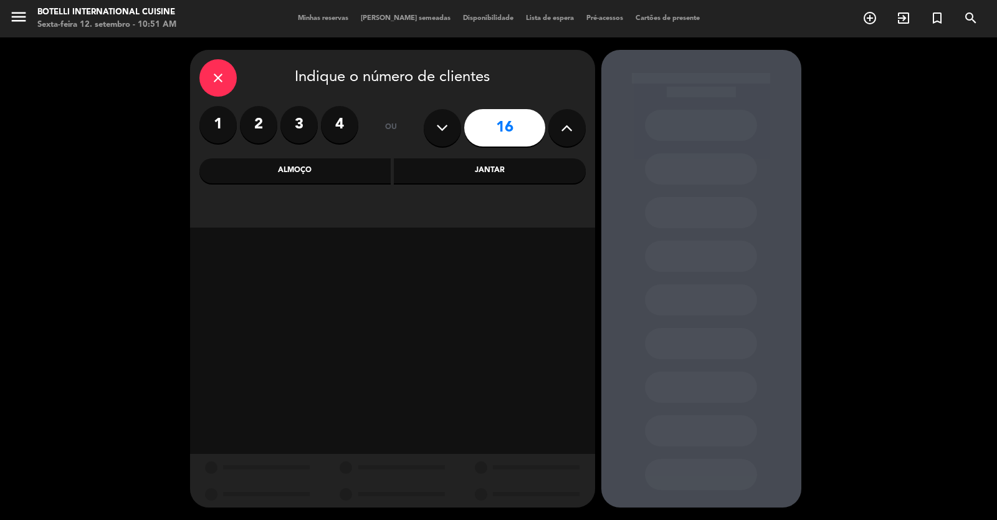
type input "17"
click at [469, 170] on div "Jantar" at bounding box center [490, 170] width 192 height 25
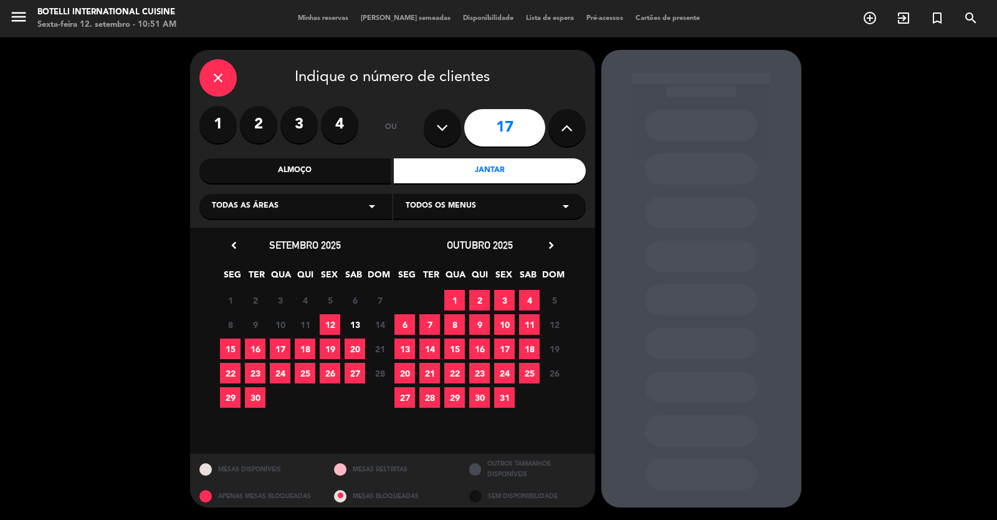
click at [372, 208] on icon "arrow_drop_down" at bounding box center [372, 206] width 15 height 15
click at [229, 256] on div "2. Sala VIP" at bounding box center [296, 255] width 168 height 12
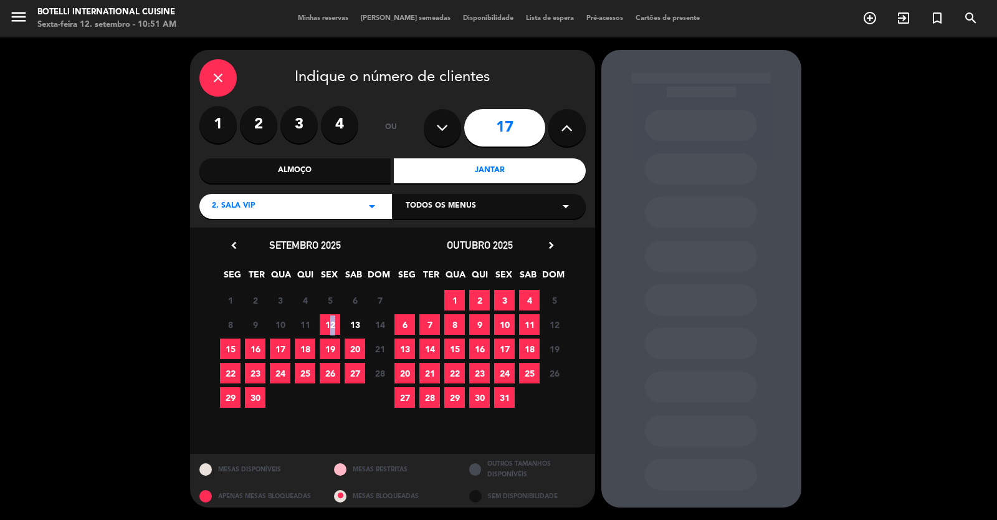
click at [328, 324] on span "12" at bounding box center [330, 324] width 21 height 21
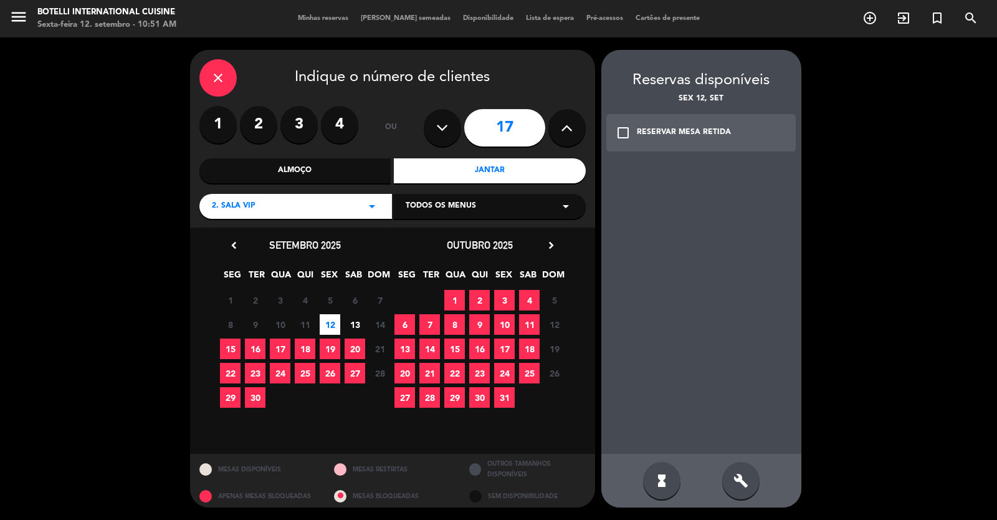
click at [627, 129] on icon "check_box_outline_blank" at bounding box center [623, 132] width 15 height 15
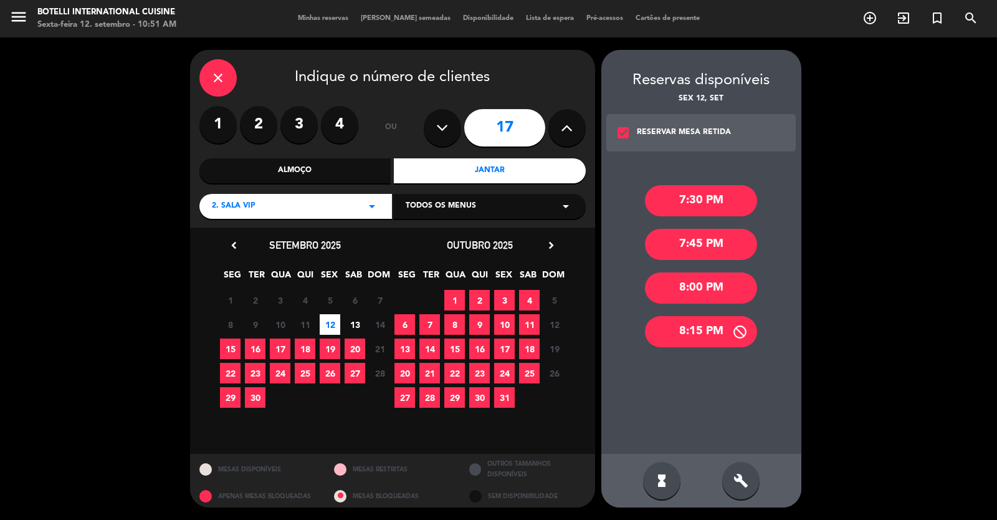
drag, startPoint x: 694, startPoint y: 329, endPoint x: 612, endPoint y: 262, distance: 105.4
click at [644, 329] on div "8:15 PM" at bounding box center [701, 331] width 112 height 31
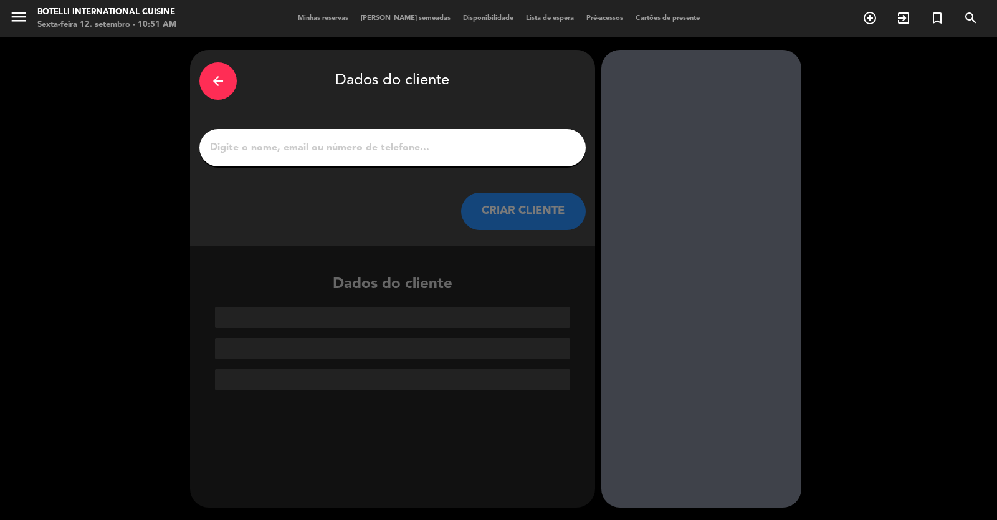
click at [276, 148] on input "1" at bounding box center [393, 147] width 368 height 17
click at [236, 146] on input "1" at bounding box center [393, 147] width 368 height 17
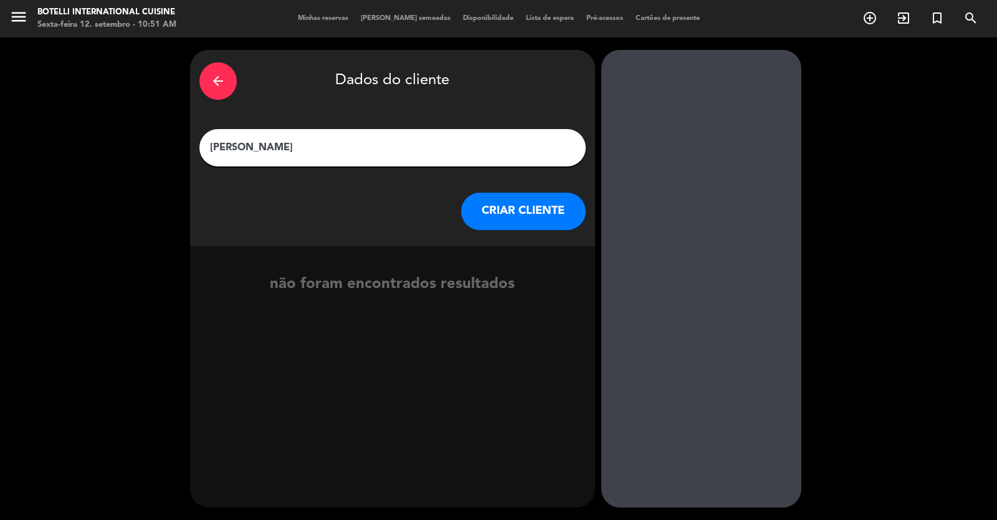
type input "[PERSON_NAME]"
click at [551, 208] on button "CRIAR CLIENTE" at bounding box center [523, 211] width 125 height 37
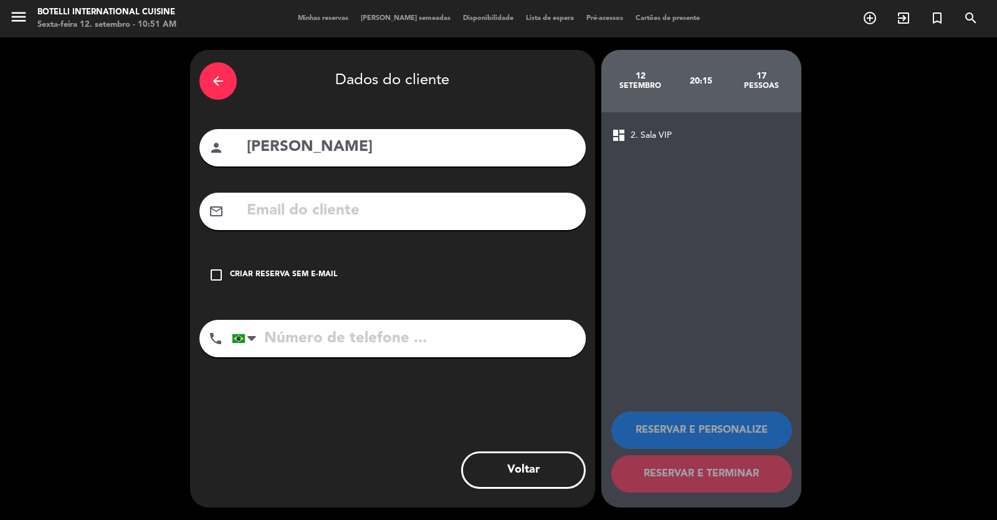
click at [219, 266] on div "check_box_outline_blank Criar reserva sem e-mail" at bounding box center [392, 274] width 386 height 37
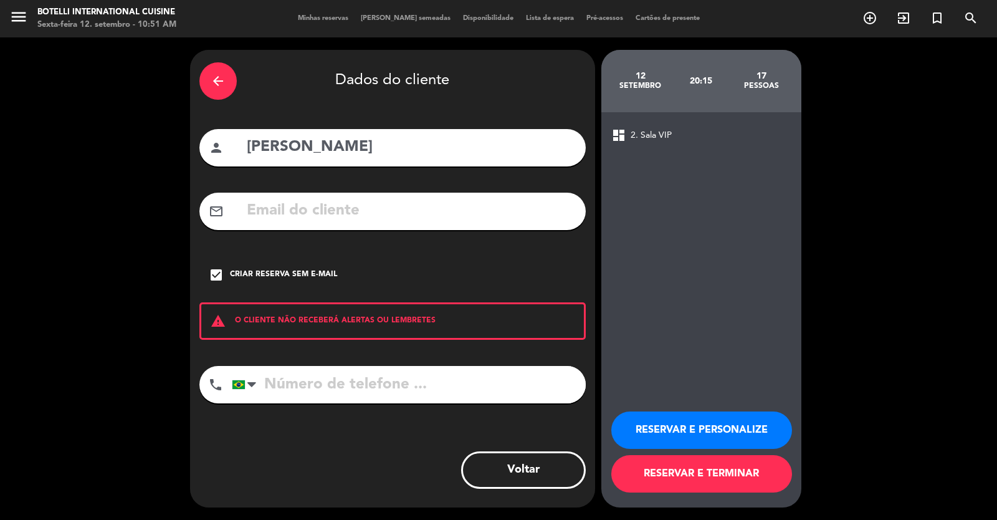
click at [328, 392] on input "tel" at bounding box center [409, 384] width 354 height 37
type input "54994440270"
click at [644, 481] on button "RESERVAR E TERMINAR" at bounding box center [702, 473] width 181 height 37
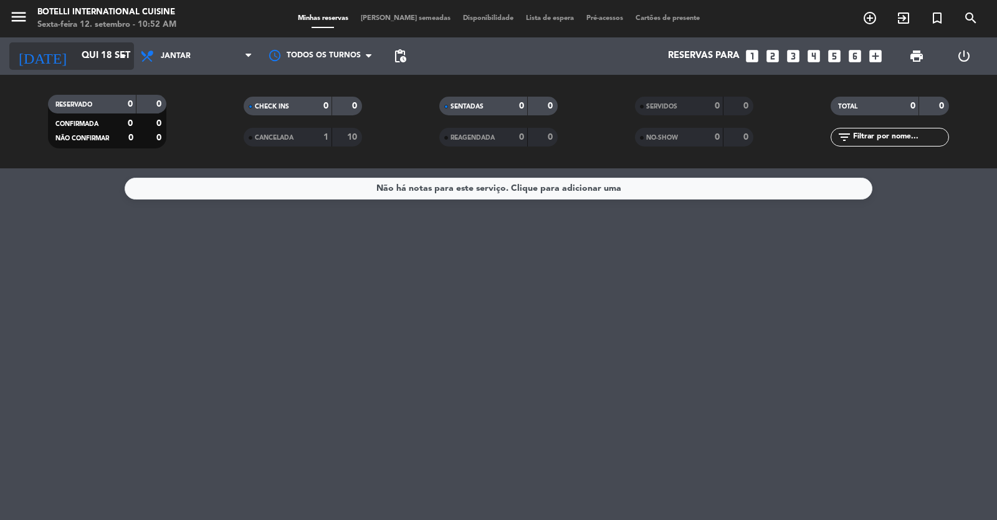
click at [75, 54] on input "Qui 18 set" at bounding box center [135, 56] width 120 height 24
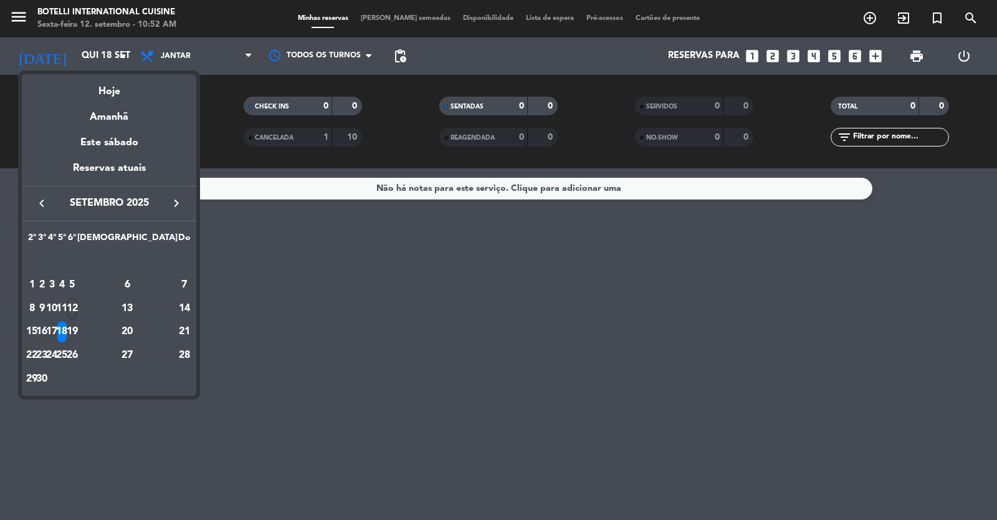
click at [67, 330] on div "18" at bounding box center [61, 331] width 9 height 21
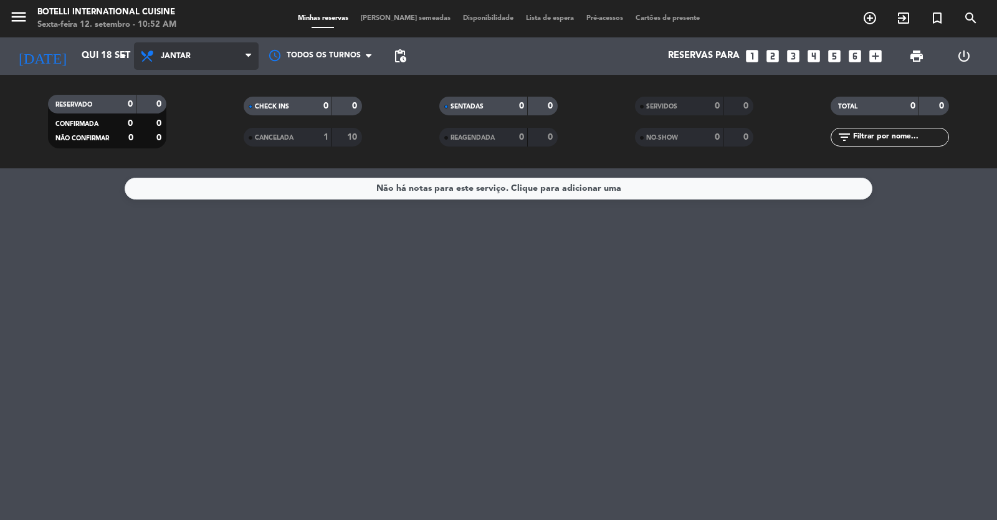
click at [174, 60] on span "Jantar" at bounding box center [196, 55] width 125 height 27
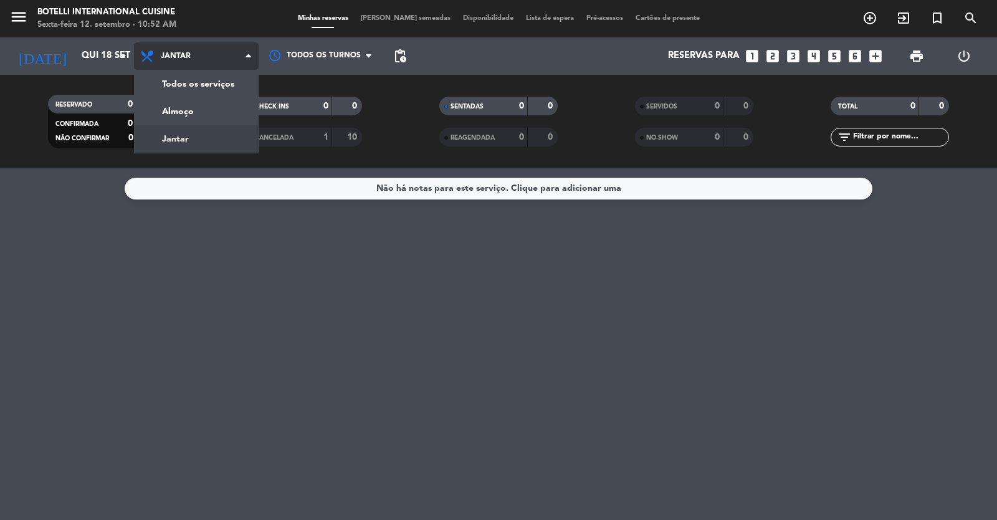
click at [178, 138] on div "menu Botelli International Cuisine Sexta-feira 12. setembro - 10:52 AM Minhas r…" at bounding box center [498, 84] width 997 height 168
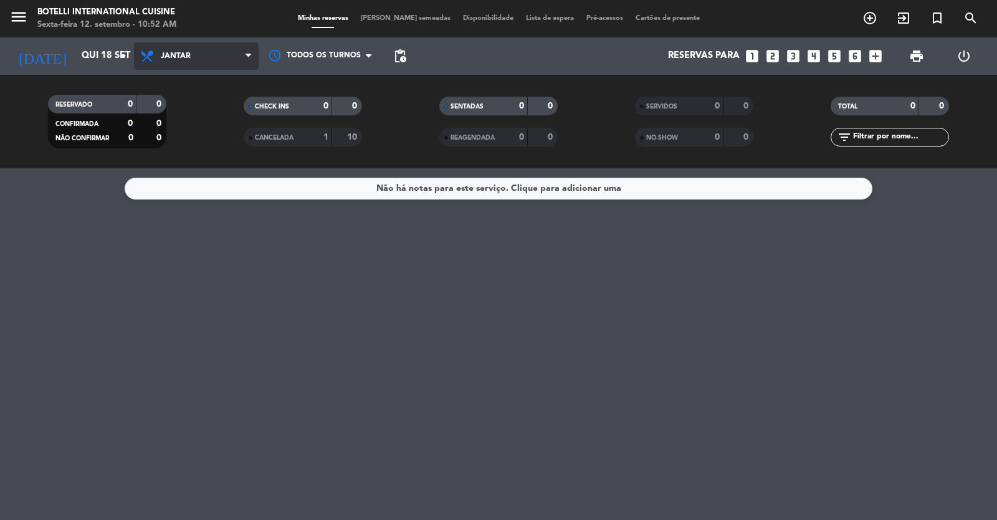
click at [181, 62] on span "Jantar" at bounding box center [196, 55] width 125 height 27
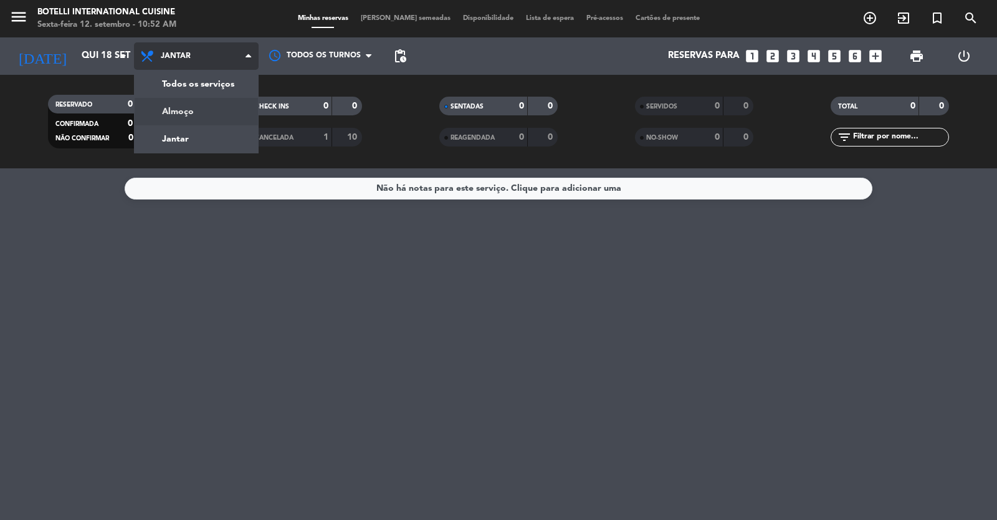
click at [188, 112] on div "menu Botelli International Cuisine Sexta-feira 12. setembro - 10:52 AM Minhas r…" at bounding box center [498, 84] width 997 height 168
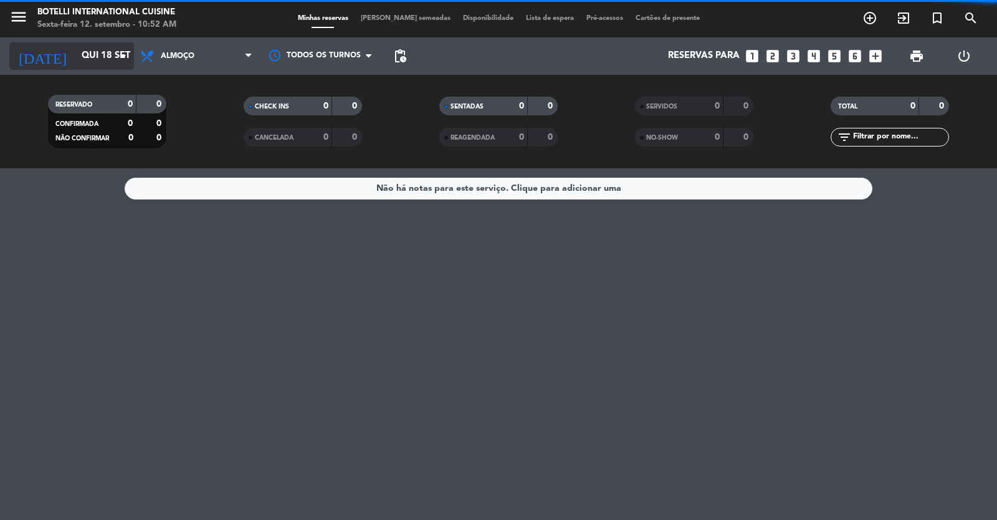
click at [87, 54] on input "Qui 18 set" at bounding box center [135, 56] width 120 height 24
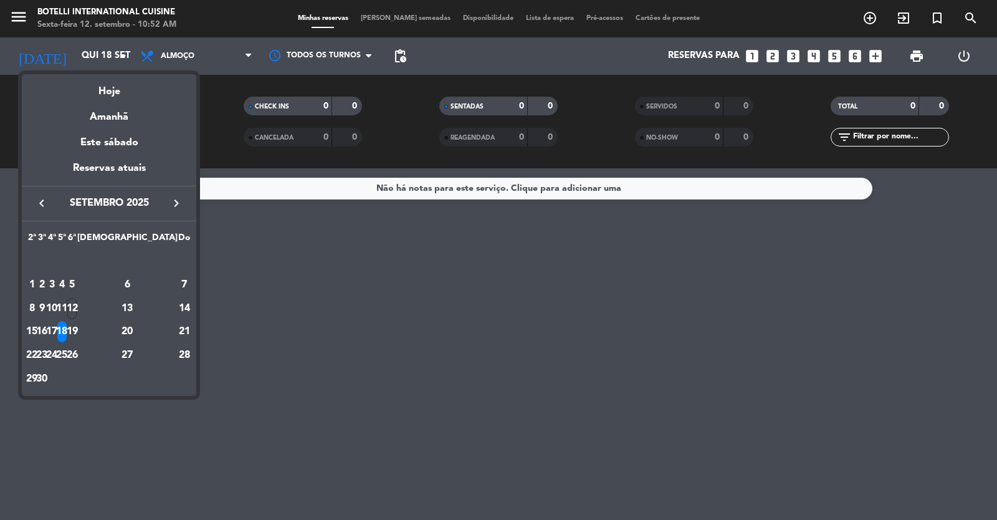
click at [67, 329] on div "18" at bounding box center [61, 331] width 9 height 21
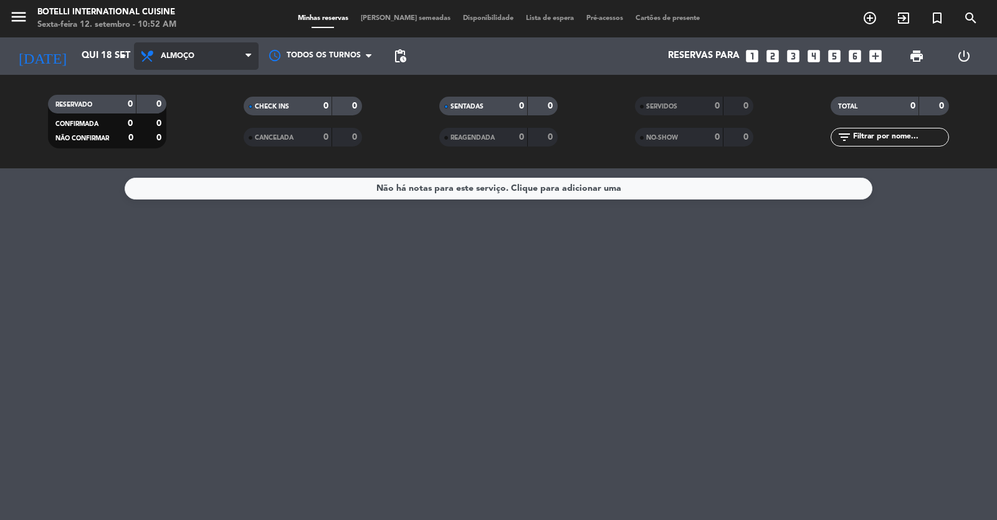
click at [221, 54] on span "Almoço" at bounding box center [196, 55] width 125 height 27
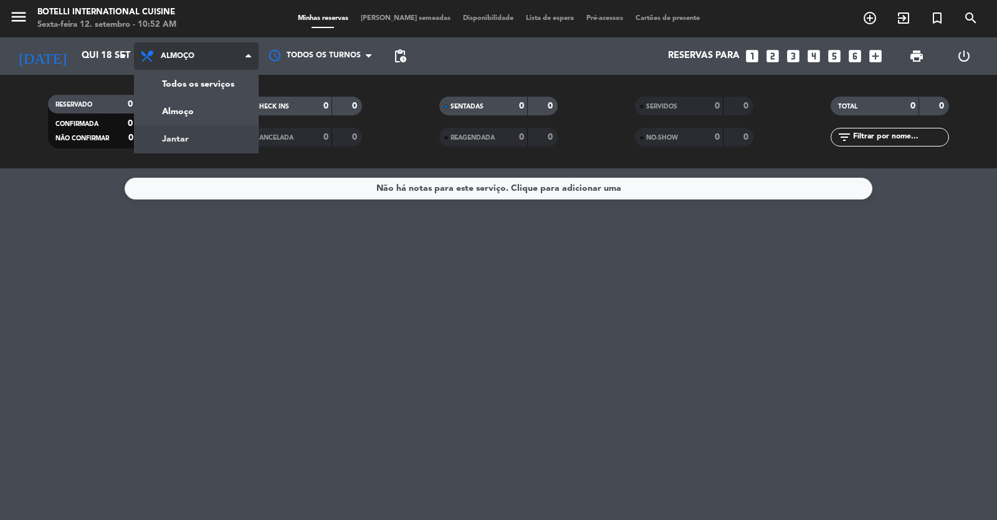
click at [204, 138] on div "menu Botelli International Cuisine Sexta-feira 12. setembro - 10:52 AM Minhas r…" at bounding box center [498, 84] width 997 height 168
